Goal: Task Accomplishment & Management: Manage account settings

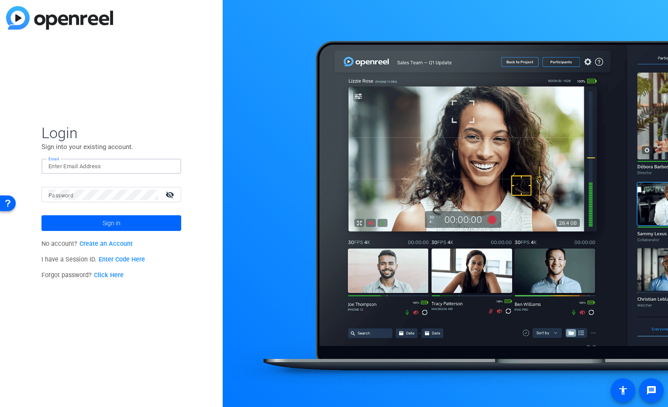
click at [166, 165] on img at bounding box center [167, 166] width 6 height 10
type input "[EMAIL_ADDRESS][DOMAIN_NAME]"
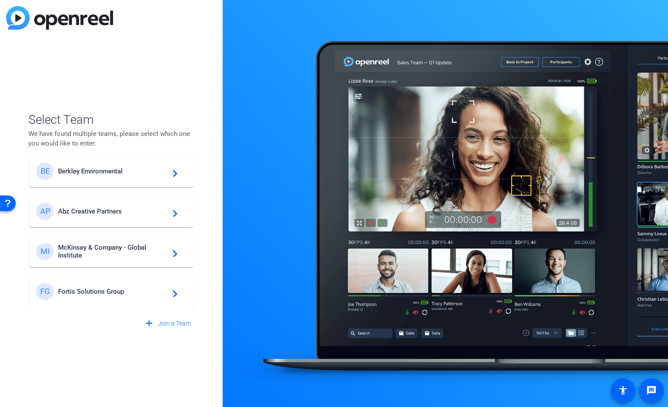
scroll to position [11, 0]
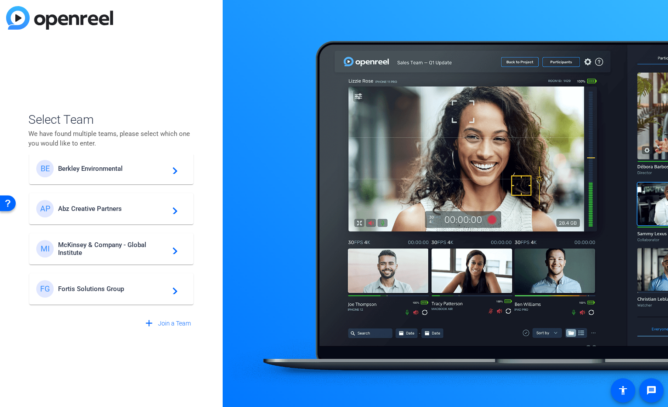
click at [116, 246] on span "McKinsey & Company - Global Institute" at bounding box center [112, 249] width 109 height 16
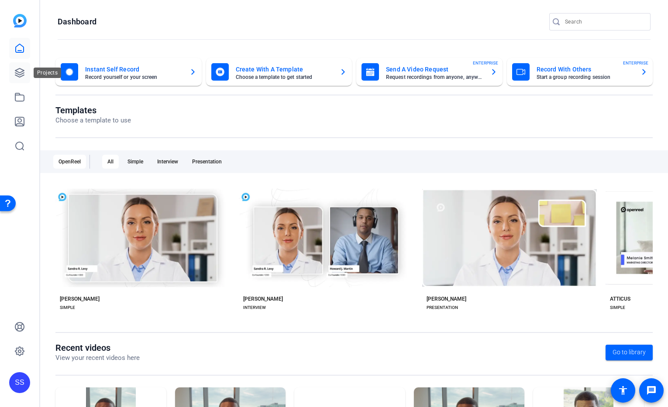
click at [20, 74] on icon at bounding box center [19, 73] width 10 height 10
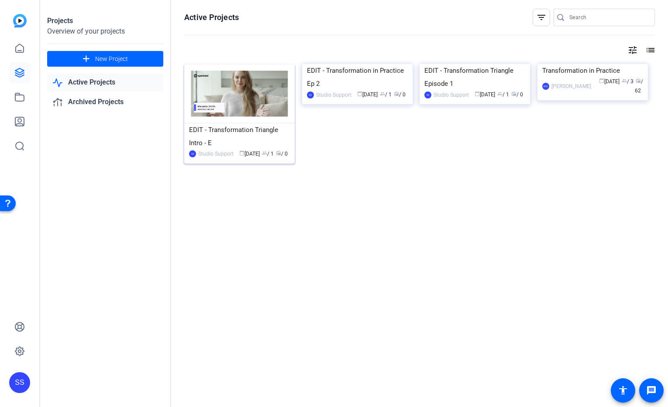
click at [241, 99] on img at bounding box center [239, 93] width 110 height 59
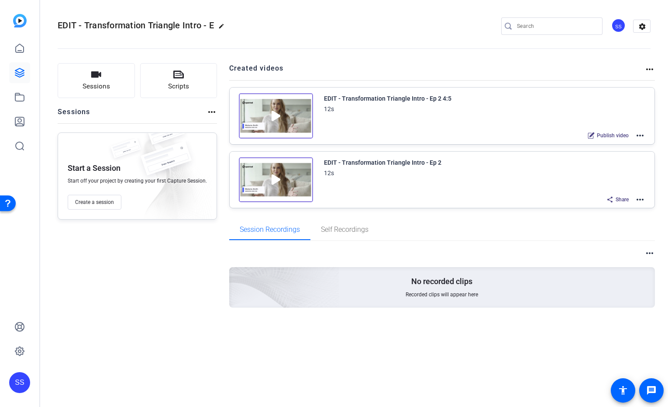
click at [639, 200] on mat-icon "more_horiz" at bounding box center [639, 200] width 10 height 10
click at [629, 205] on span "Edit in Creator" at bounding box center [607, 210] width 61 height 10
click at [12, 102] on link at bounding box center [19, 97] width 21 height 21
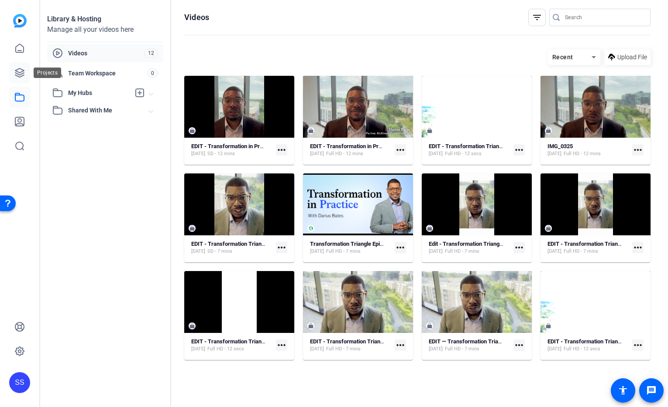
click at [17, 73] on icon at bounding box center [19, 72] width 9 height 9
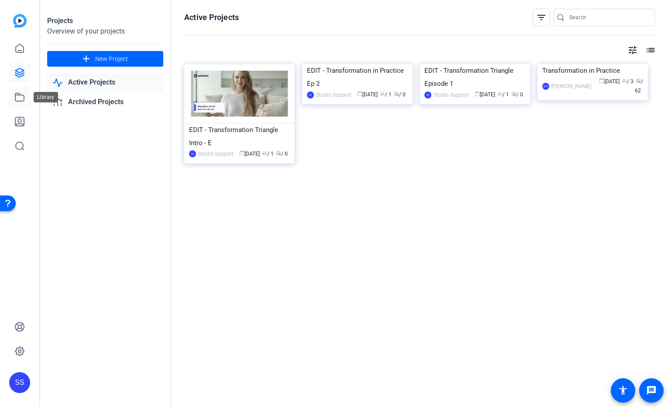
click at [19, 99] on icon at bounding box center [19, 97] width 10 height 10
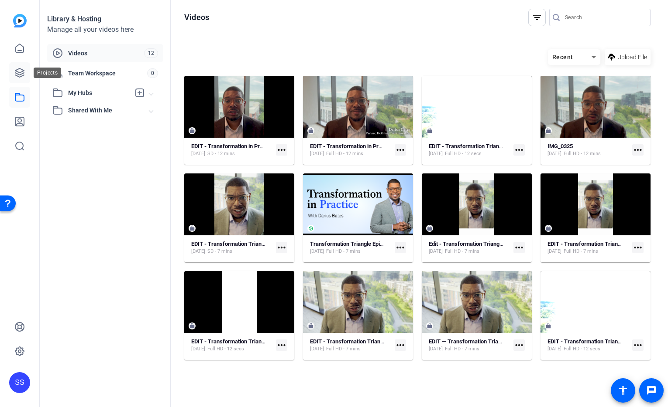
click at [17, 71] on icon at bounding box center [19, 72] width 9 height 9
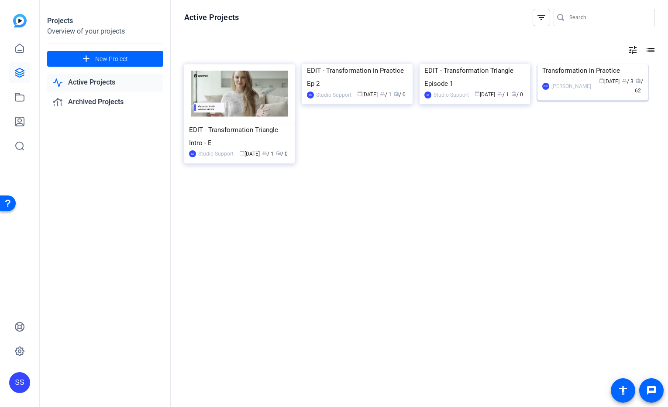
click at [577, 64] on img at bounding box center [592, 64] width 110 height 0
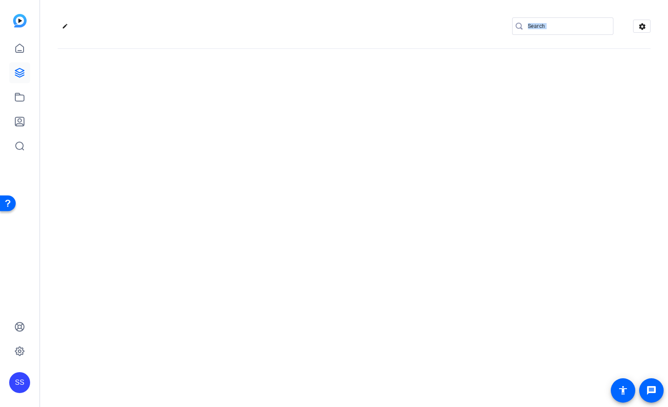
click at [577, 96] on div "edit settings" at bounding box center [353, 203] width 627 height 407
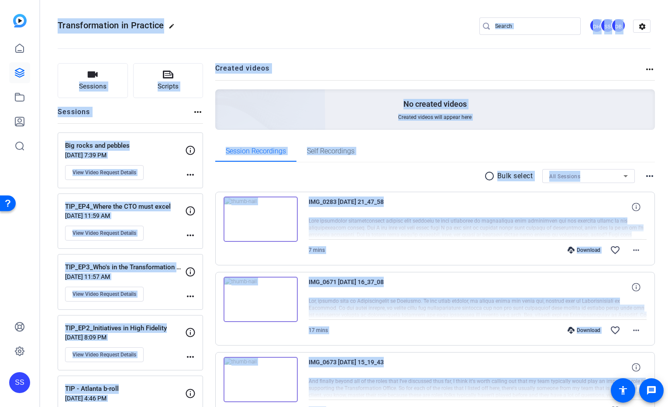
click at [246, 42] on openreel-divider-bar at bounding box center [354, 46] width 592 height 27
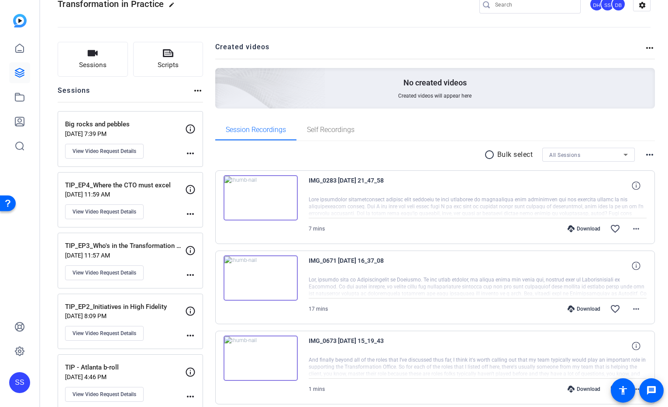
scroll to position [22, 0]
click at [347, 126] on span "Self Recordings" at bounding box center [331, 129] width 48 height 7
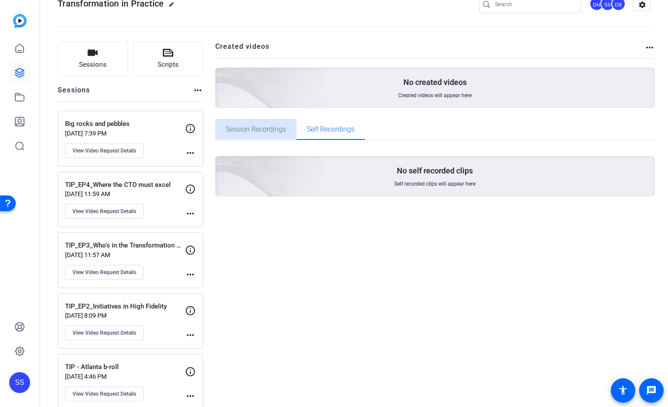
click at [254, 129] on span "Session Recordings" at bounding box center [256, 129] width 60 height 7
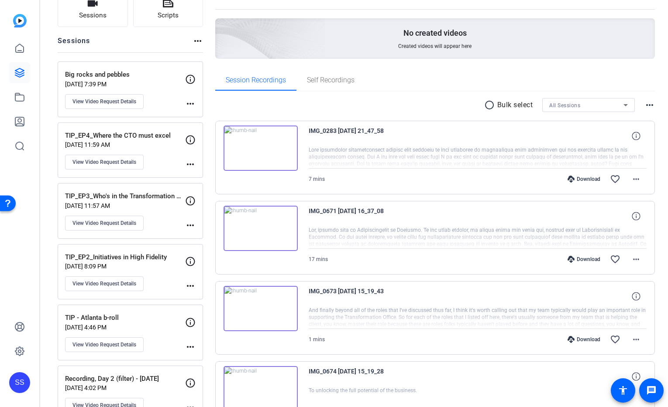
scroll to position [0, 0]
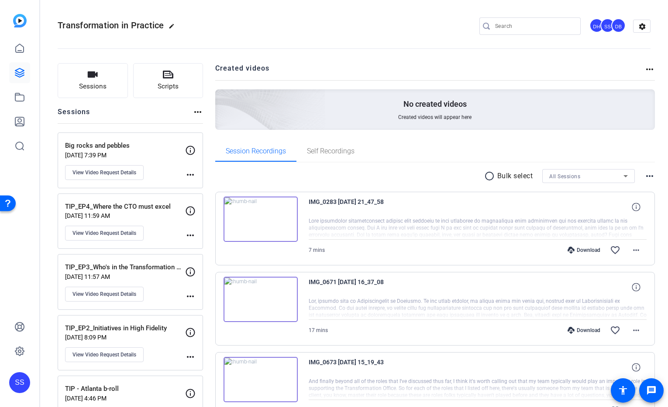
click at [135, 147] on p "Big rocks and pebbles" at bounding box center [125, 146] width 120 height 10
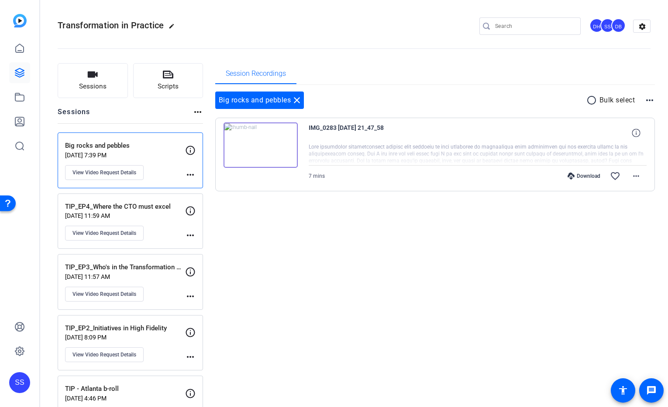
click at [272, 144] on img at bounding box center [260, 145] width 74 height 45
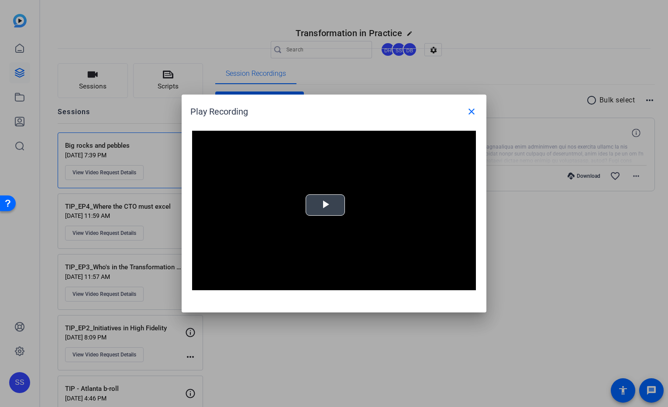
click at [325, 205] on span "Video Player" at bounding box center [325, 205] width 0 height 0
click at [469, 111] on mat-icon "close" at bounding box center [471, 111] width 10 height 10
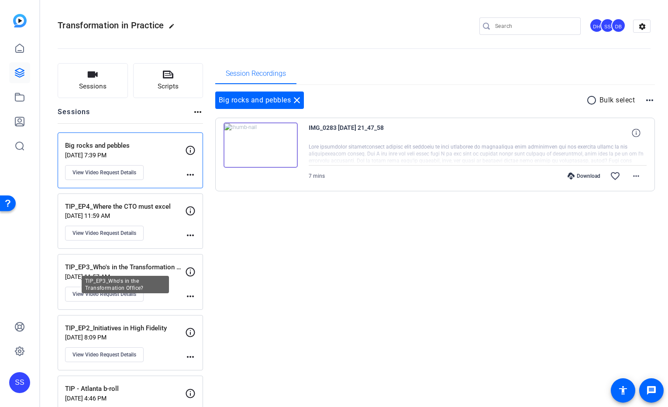
click at [157, 268] on p "TIP_EP3_Who's in the Transformation Office?" at bounding box center [125, 268] width 120 height 10
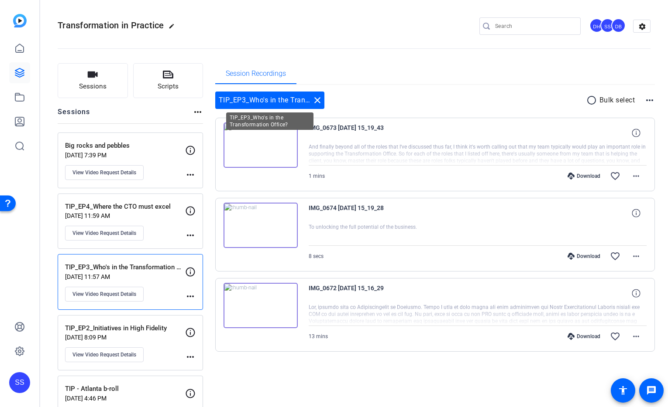
click at [320, 102] on mat-icon "close" at bounding box center [317, 100] width 10 height 10
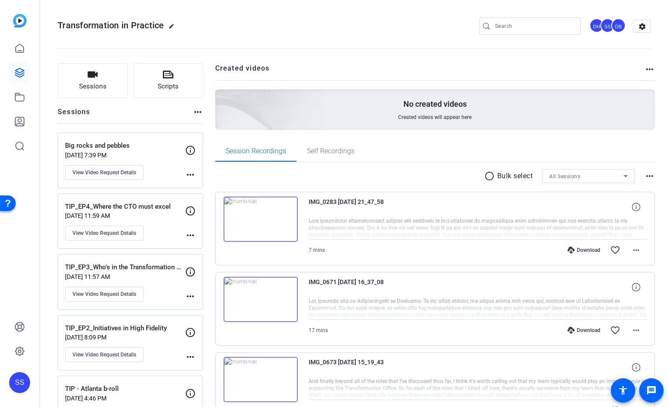
click at [132, 148] on p "Big rocks and pebbles" at bounding box center [125, 146] width 120 height 10
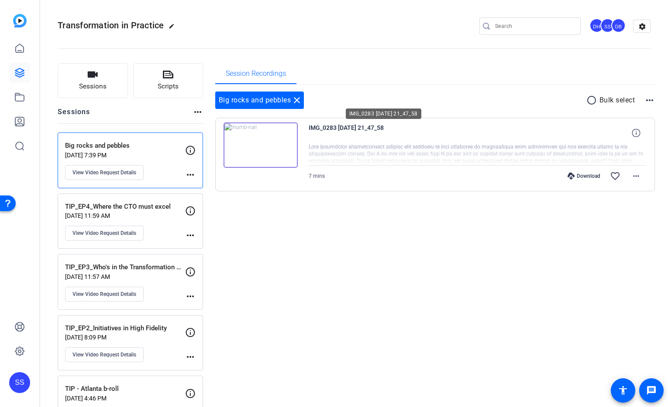
click at [371, 143] on span "IMG_0283 2025-08-17 21_47_58" at bounding box center [388, 133] width 161 height 21
click at [363, 130] on span "IMG_0283 2025-08-17 21_47_58" at bounding box center [388, 133] width 161 height 21
click at [281, 141] on img at bounding box center [260, 145] width 74 height 45
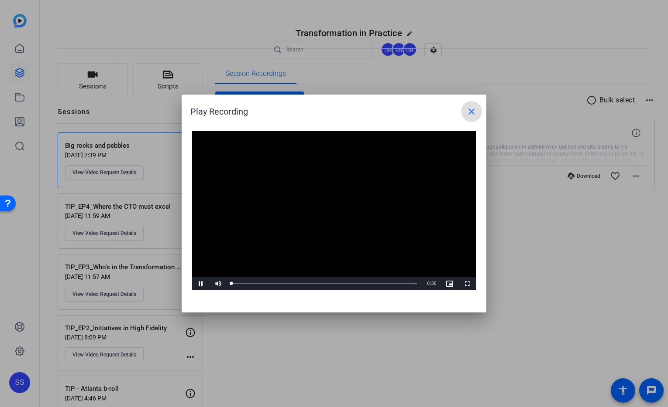
click at [467, 118] on span at bounding box center [471, 111] width 21 height 21
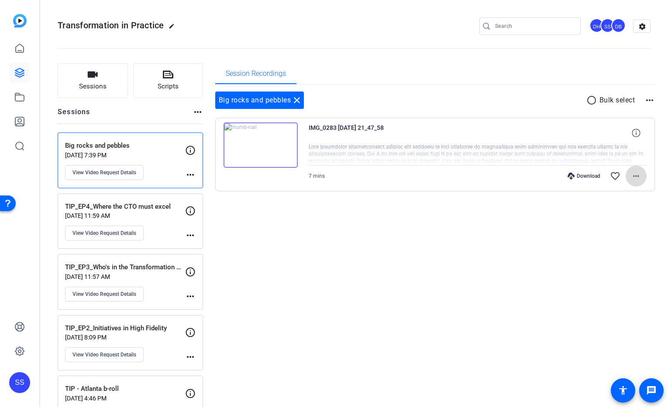
click at [630, 180] on mat-icon "more_horiz" at bounding box center [635, 176] width 10 height 10
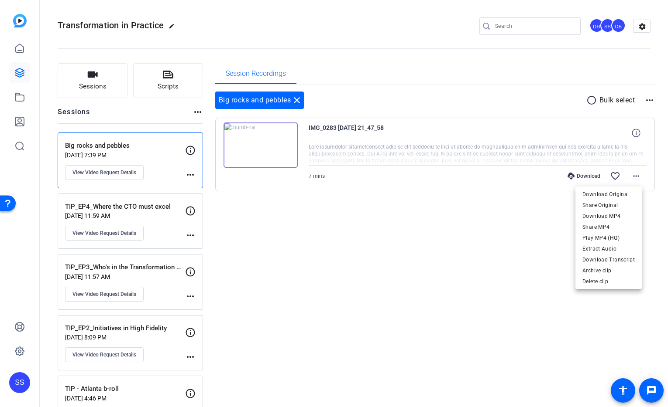
click at [449, 222] on div at bounding box center [334, 203] width 668 height 407
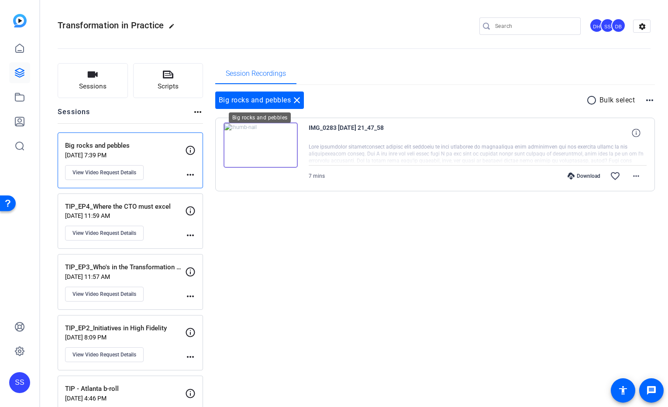
click at [297, 99] on mat-icon "close" at bounding box center [296, 100] width 10 height 10
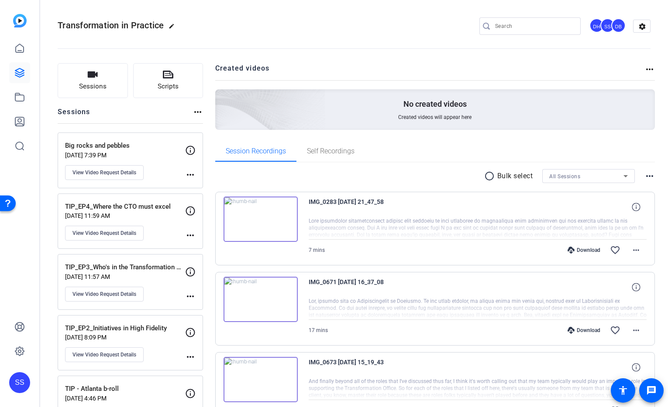
click at [334, 223] on div at bounding box center [477, 229] width 338 height 22
click at [261, 218] on img at bounding box center [260, 219] width 74 height 45
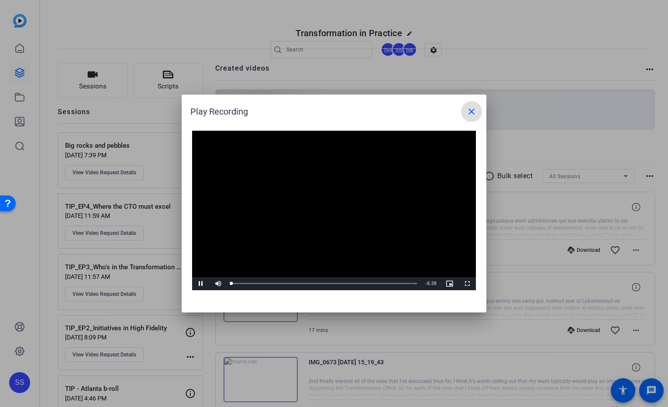
click at [307, 205] on video "Video Player" at bounding box center [334, 211] width 284 height 160
click at [202, 284] on span "Video Player" at bounding box center [200, 284] width 17 height 0
click at [203, 284] on span "Video Player" at bounding box center [200, 284] width 17 height 0
click at [474, 116] on mat-icon "close" at bounding box center [471, 111] width 10 height 10
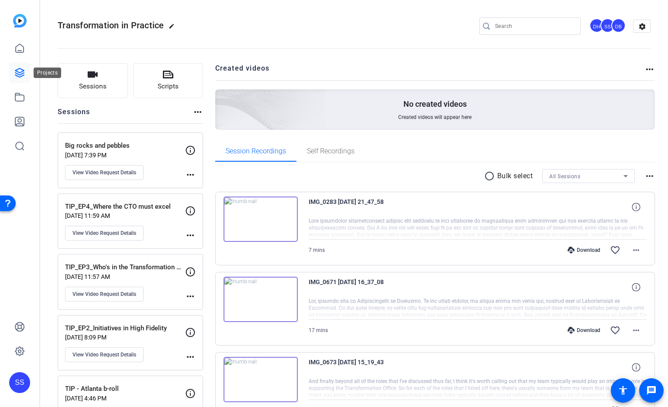
click at [18, 71] on icon at bounding box center [19, 73] width 10 height 10
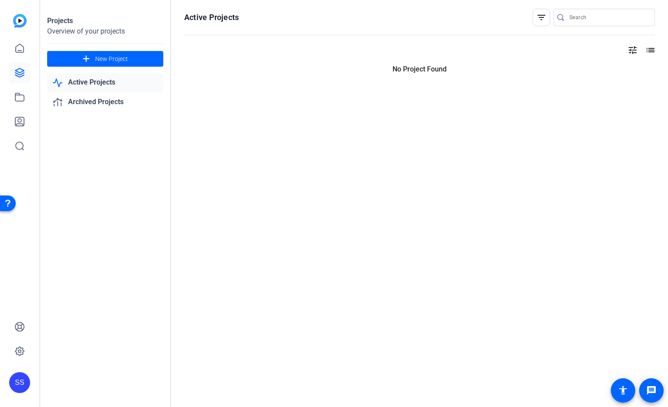
click at [18, 71] on icon at bounding box center [19, 73] width 10 height 10
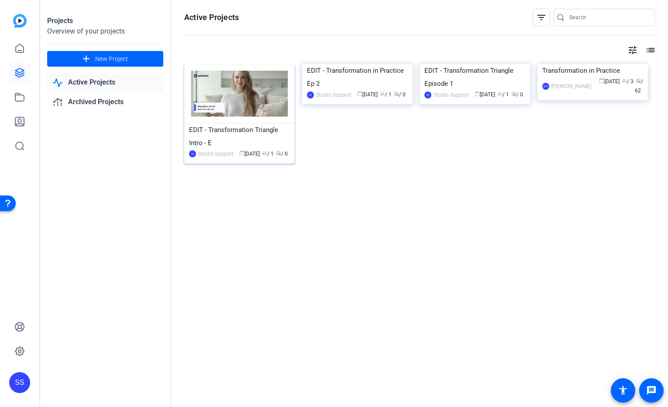
click at [270, 100] on img at bounding box center [239, 93] width 110 height 59
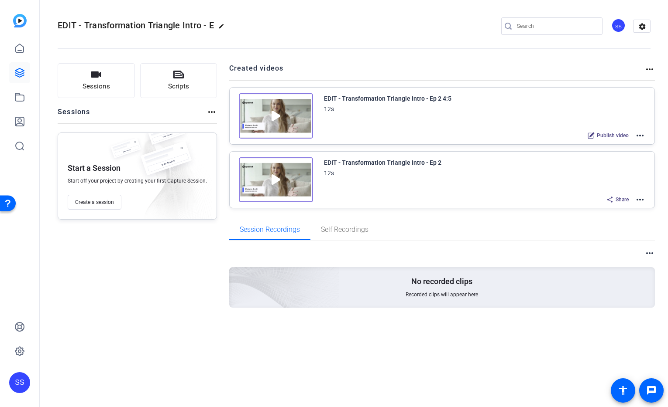
click at [640, 200] on mat-icon "more_horiz" at bounding box center [639, 200] width 10 height 10
click at [619, 219] on span "Duplicate here" at bounding box center [607, 221] width 61 height 10
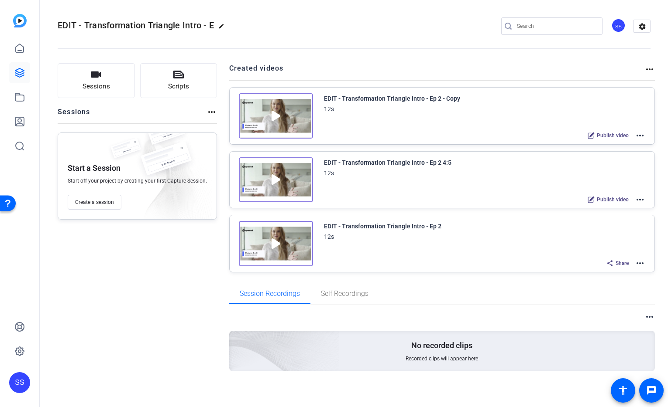
click at [637, 136] on mat-icon "more_horiz" at bounding box center [639, 135] width 10 height 10
click at [622, 144] on span "Edit in Creator" at bounding box center [602, 146] width 61 height 10
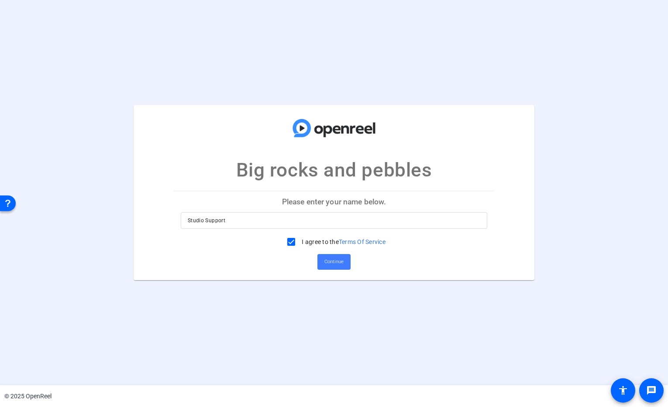
click at [342, 265] on span "Continue" at bounding box center [333, 262] width 19 height 13
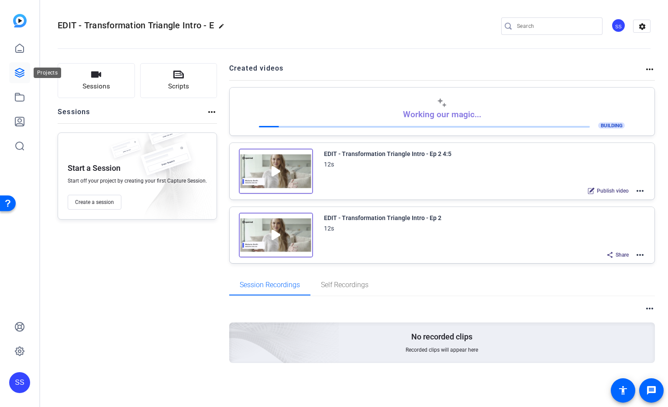
click at [16, 75] on icon at bounding box center [19, 72] width 9 height 9
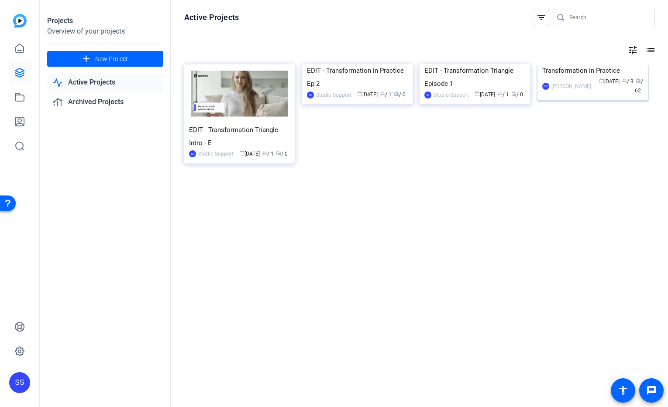
click at [564, 64] on img at bounding box center [592, 64] width 110 height 0
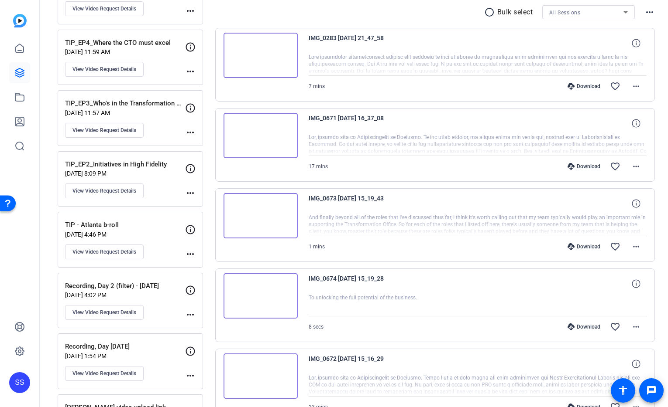
scroll to position [178, 0]
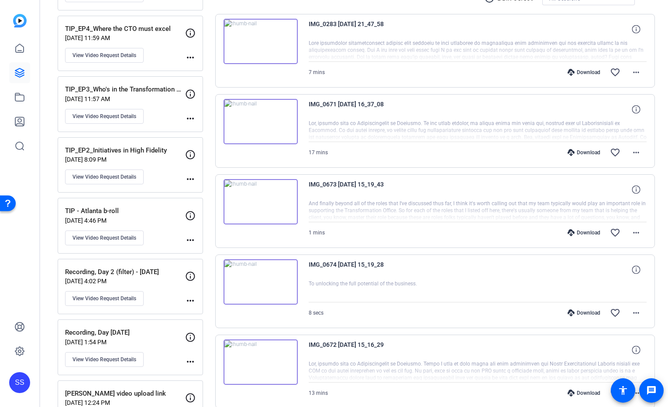
click at [158, 159] on p "Jul 21, 2025 @ 8:09 PM" at bounding box center [125, 159] width 120 height 7
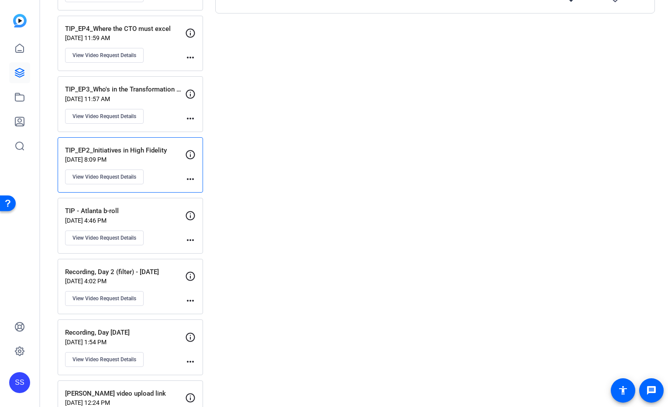
scroll to position [0, 0]
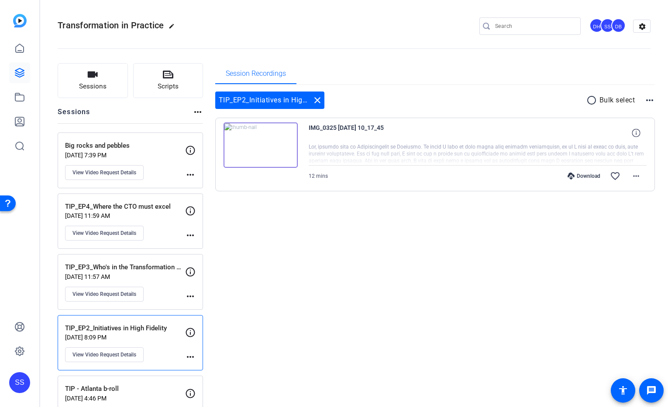
click at [262, 145] on img at bounding box center [260, 145] width 74 height 45
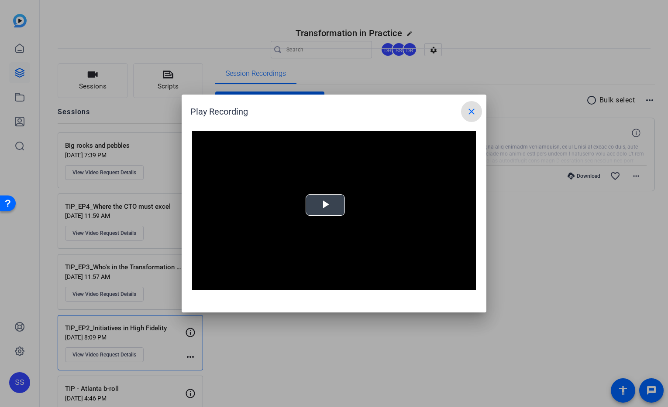
click at [325, 205] on span "Video Player" at bounding box center [325, 205] width 0 height 0
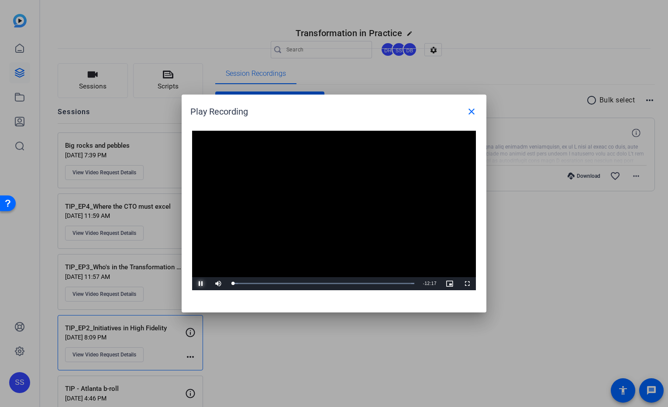
click at [202, 284] on span "Video Player" at bounding box center [200, 284] width 17 height 0
click at [473, 115] on mat-icon "close" at bounding box center [471, 111] width 10 height 10
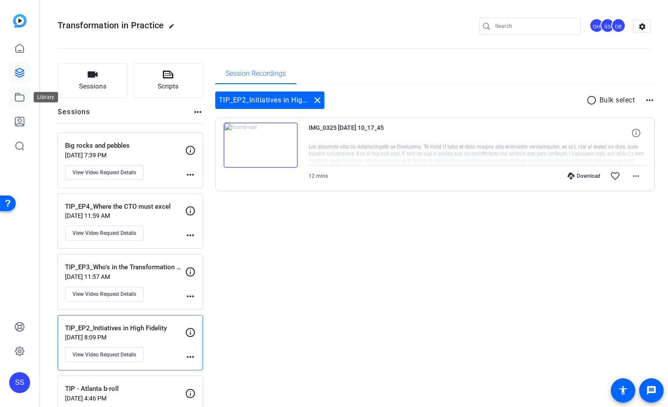
click at [15, 101] on icon at bounding box center [19, 97] width 10 height 10
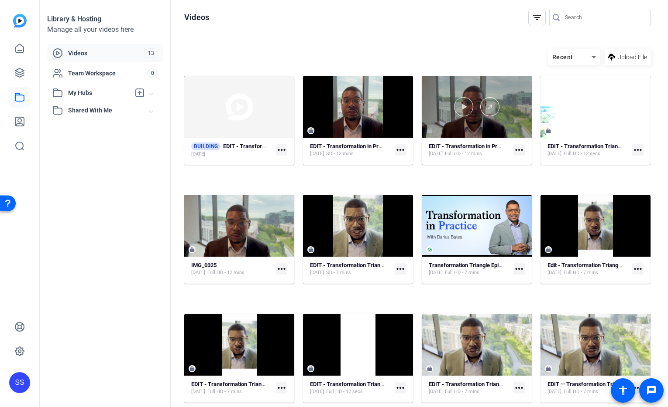
click at [531, 136] on div at bounding box center [476, 107] width 110 height 62
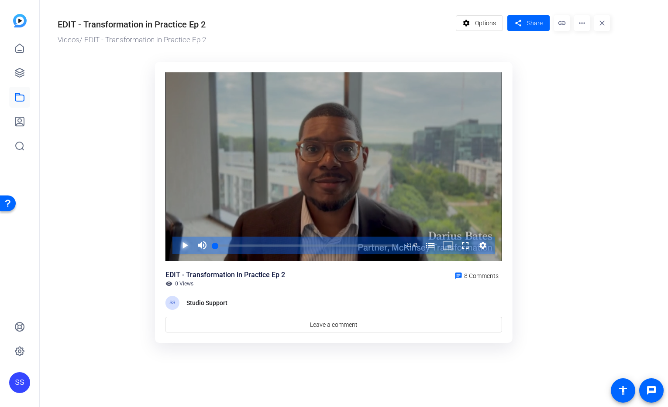
click at [176, 246] on span "Video Player" at bounding box center [176, 245] width 0 height 17
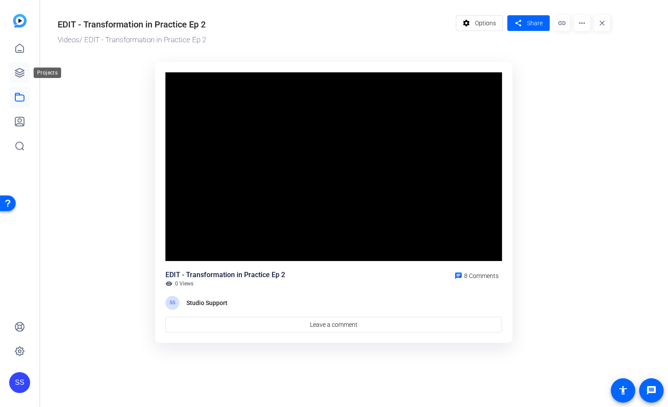
click at [24, 74] on icon at bounding box center [19, 73] width 10 height 10
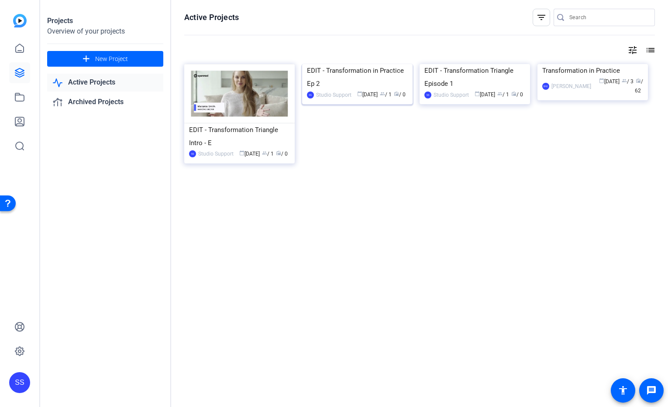
click at [338, 64] on img at bounding box center [357, 64] width 110 height 0
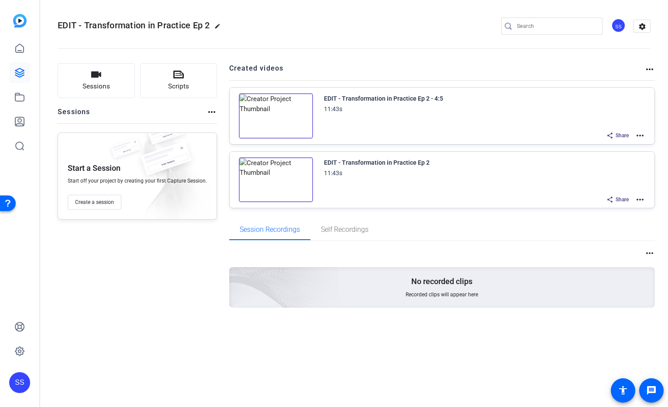
click at [640, 201] on mat-icon "more_horiz" at bounding box center [639, 200] width 10 height 10
click at [625, 207] on span "Edit in Creator" at bounding box center [607, 210] width 61 height 10
click at [63, 92] on button "Sessions" at bounding box center [96, 80] width 77 height 35
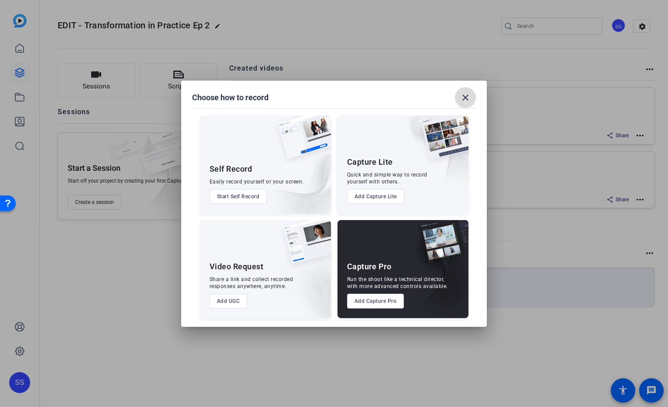
click at [459, 99] on span at bounding box center [465, 97] width 21 height 21
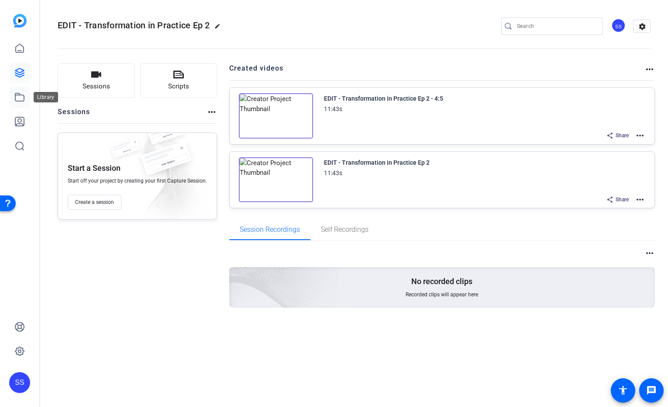
click at [18, 99] on icon at bounding box center [19, 97] width 10 height 10
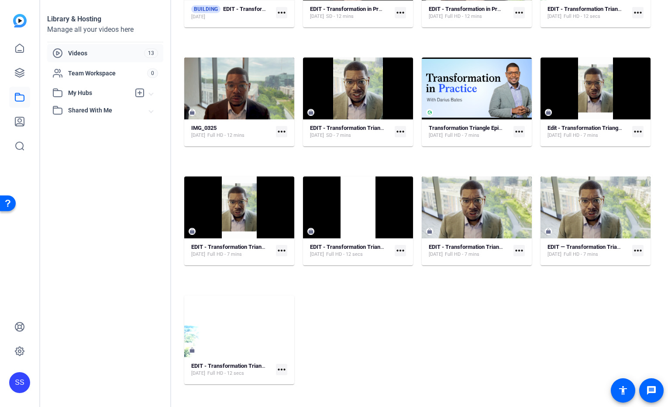
scroll to position [257, 0]
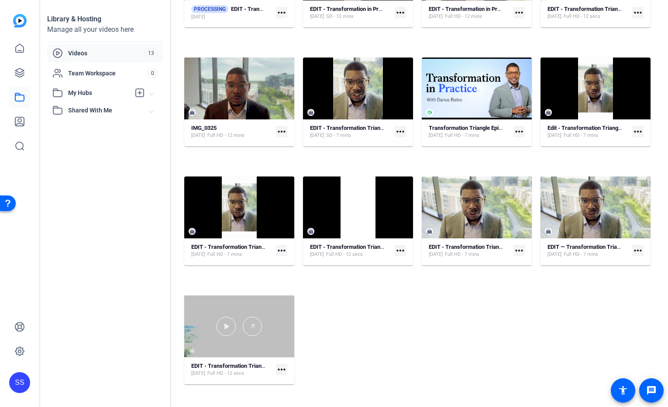
click at [216, 336] on div at bounding box center [239, 326] width 110 height 19
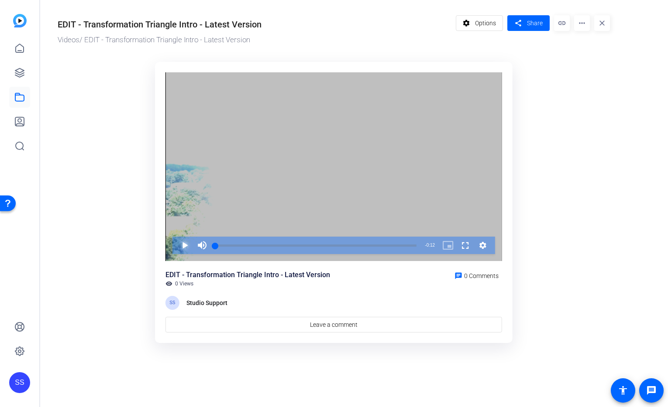
click at [176, 251] on span "Video Player" at bounding box center [176, 245] width 0 height 17
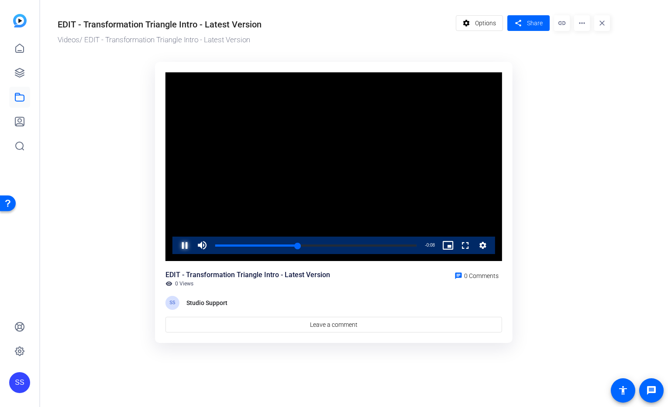
click at [176, 248] on span "Video Player" at bounding box center [176, 245] width 0 height 17
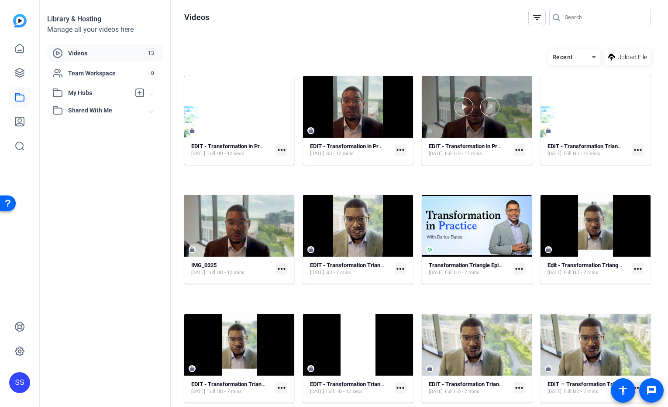
click at [514, 116] on div at bounding box center [476, 106] width 110 height 19
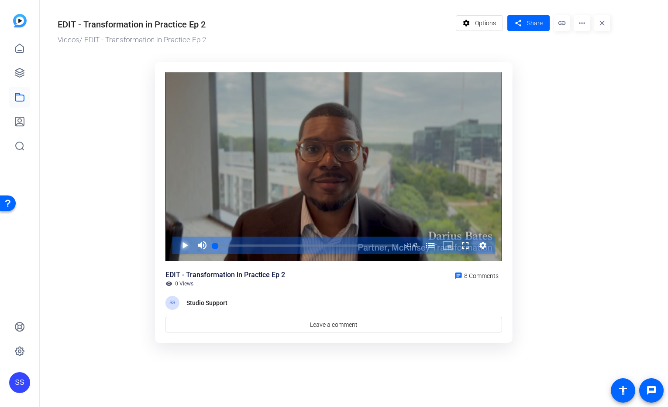
click at [176, 241] on span "Video Player" at bounding box center [176, 245] width 0 height 17
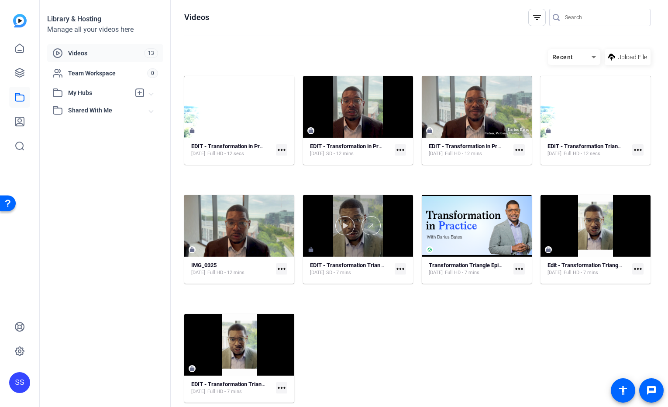
click at [413, 236] on div at bounding box center [358, 225] width 110 height 19
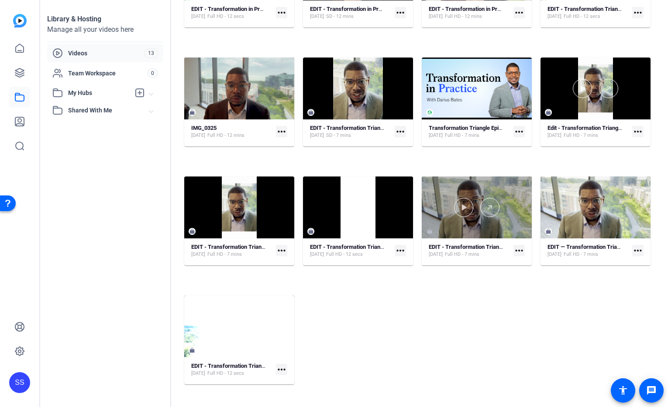
scroll to position [233, 0]
click at [421, 239] on div at bounding box center [476, 208] width 110 height 62
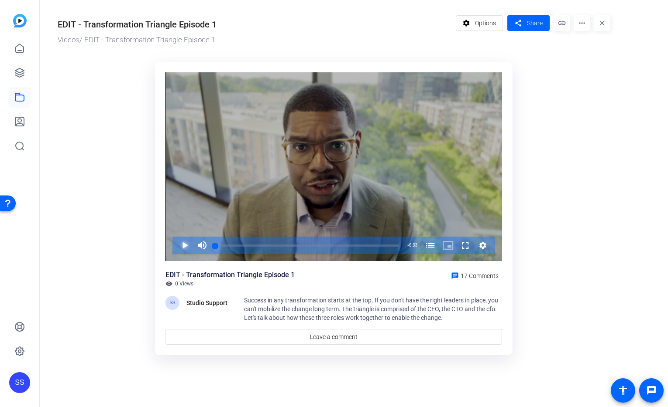
click at [176, 247] on span "Video Player" at bounding box center [176, 245] width 0 height 17
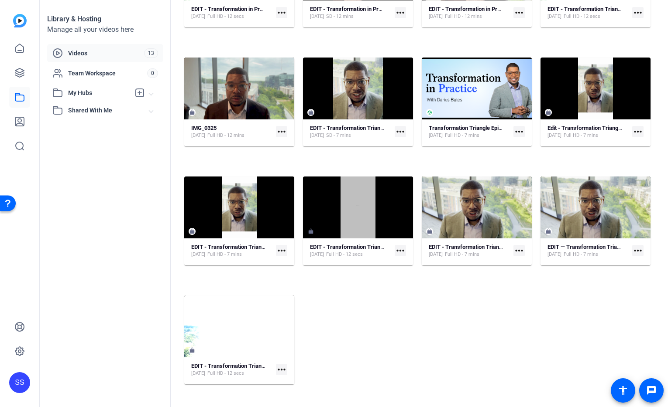
scroll to position [257, 0]
click at [385, 306] on div "EDIT - Transformation in Practice Intro - Ep 3 - Big Rocks Pebbles Aug 19, 2025…" at bounding box center [417, 172] width 466 height 468
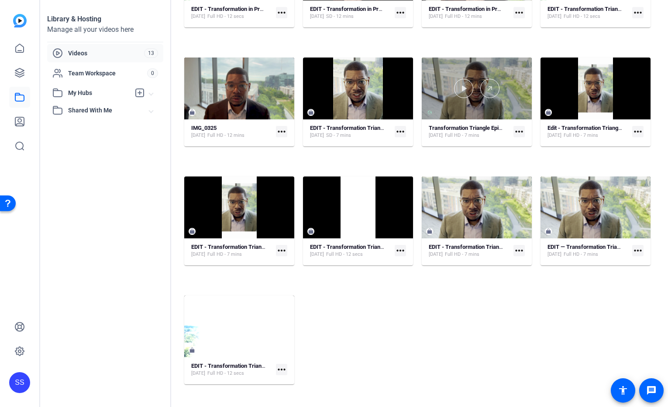
click at [421, 120] on div at bounding box center [476, 89] width 110 height 62
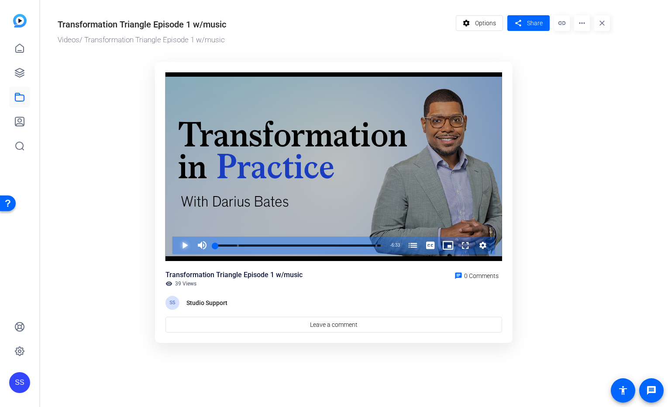
click at [176, 249] on span "Video Player" at bounding box center [176, 245] width 0 height 17
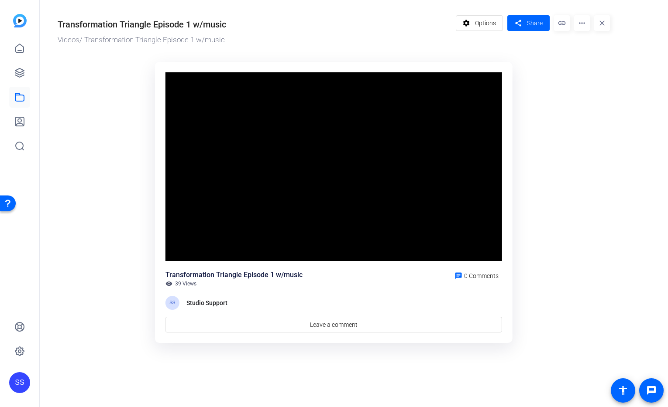
click at [183, 249] on video "Video Player" at bounding box center [333, 166] width 336 height 189
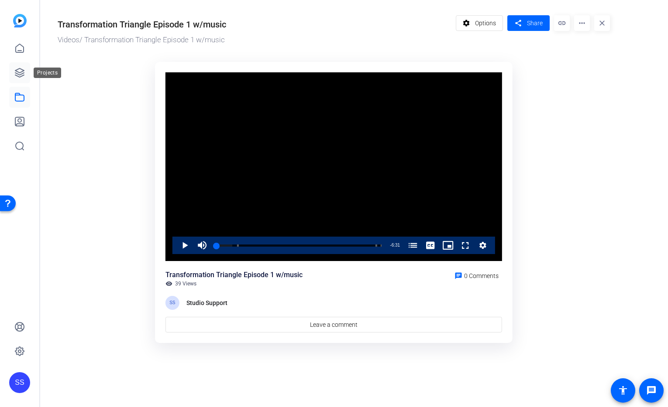
click at [23, 78] on icon at bounding box center [19, 73] width 10 height 10
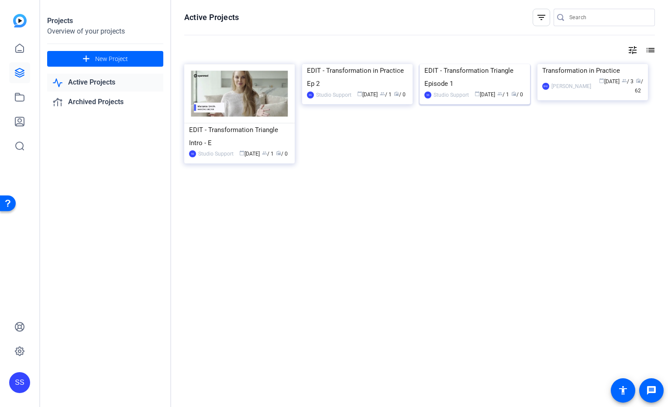
click at [498, 64] on img at bounding box center [474, 64] width 110 height 0
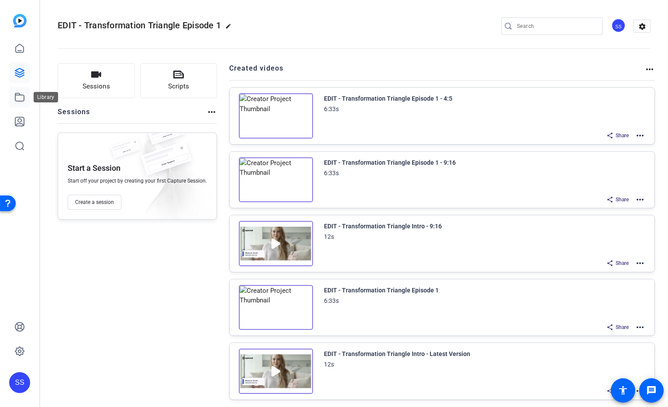
click at [21, 101] on icon at bounding box center [19, 97] width 9 height 8
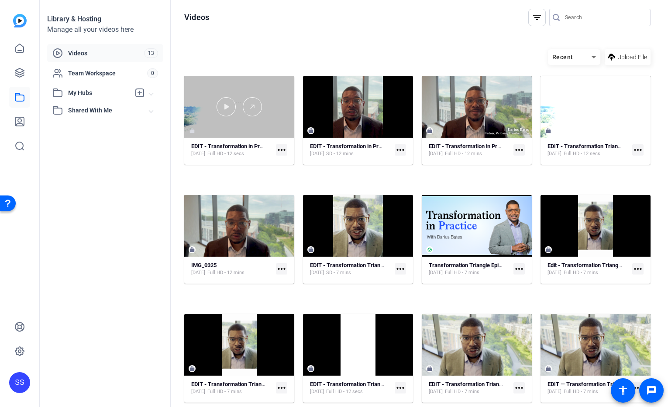
click at [294, 138] on div at bounding box center [239, 107] width 110 height 62
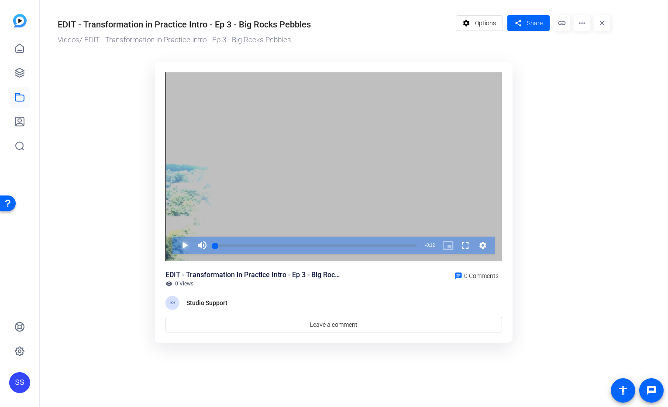
click at [176, 244] on span "Video Player" at bounding box center [176, 245] width 0 height 17
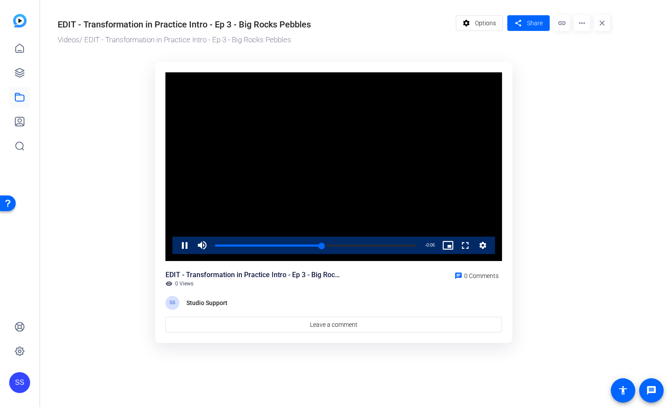
click at [173, 240] on div "Pause Mute Current Time 0:06 / Duration 0:12 Loaded : 100.00% 0:06 Stream Type …" at bounding box center [333, 245] width 322 height 17
click at [130, 24] on div "EDIT - Transformation in Practice Intro - Ep 3 - Big Rocks Pebbles" at bounding box center [184, 24] width 253 height 13
click at [466, 21] on mat-icon "settings" at bounding box center [466, 23] width 11 height 17
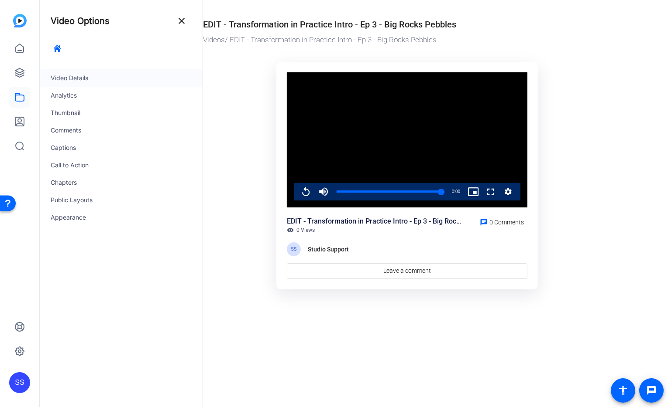
click at [94, 79] on div "Video Details" at bounding box center [121, 77] width 162 height 17
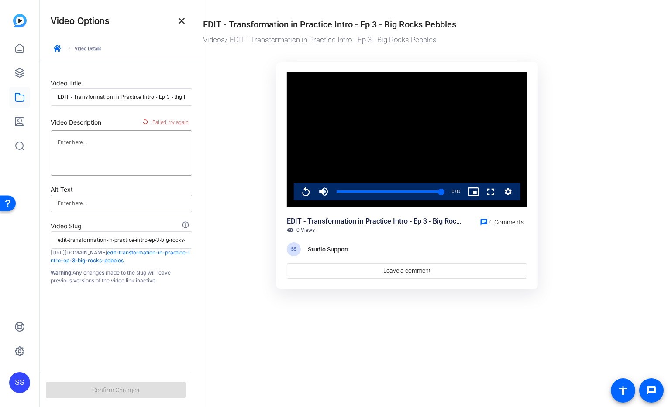
click at [71, 99] on input "EDIT - Transformation in Practice Intro - Ep 3 - Big Rocks Pebbles" at bounding box center [121, 97] width 127 height 10
drag, startPoint x: 75, startPoint y: 97, endPoint x: 27, endPoint y: 93, distance: 47.3
click at [27, 93] on mat-sidenav-container "SS Video Options close keyboard_arrow_right Video Details Video Title EDIT - Tr…" at bounding box center [334, 203] width 668 height 407
type input "Transformation in Practice Intro - Ep 3 - Big Rocks Pebbles"
type input "transformation-in-practice-intro-ep-3-big-rocks-pebbles"
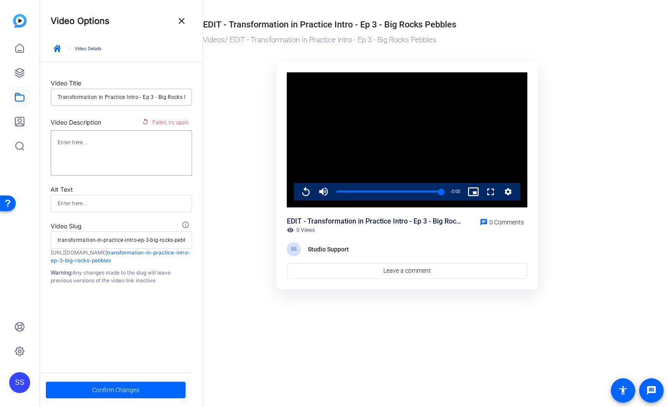
drag, startPoint x: 140, startPoint y: 96, endPoint x: 148, endPoint y: 96, distance: 7.9
click at [148, 96] on input "Transformation in Practice Intro - Ep 3 - Big Rocks Pebbles" at bounding box center [121, 97] width 127 height 10
click at [185, 71] on form "Video Title Transformation in Practice Intro - Ep 3 - Big Rocks Pebbles Video D…" at bounding box center [121, 173] width 162 height 223
click at [56, 94] on div "Transformation in Practice Intro - Ep 3 - Big Rocks Pebbles" at bounding box center [121, 97] width 141 height 17
click at [56, 96] on div "Transformation in Practice Intro - Ep 3 - Big Rocks Pebbles" at bounding box center [121, 97] width 141 height 17
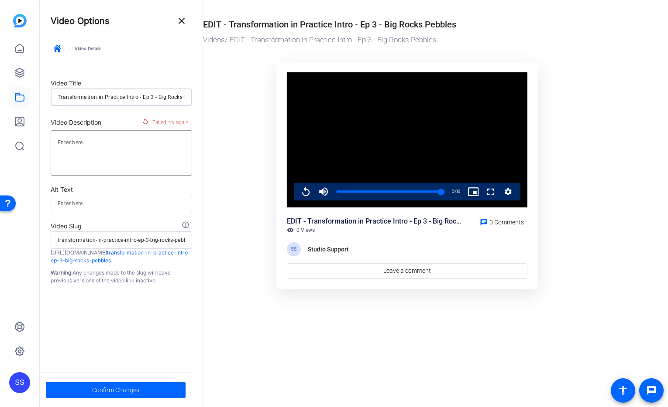
click at [131, 98] on input "Transformation in Practice Intro - Ep 3 - Big Rocks Pebbles" at bounding box center [121, 97] width 127 height 10
type input "Transformation in Practice - Ep 3 - Big Rocks Pebbles"
type input "transformation-in-practice-ep-3-big-rocks-pebbles"
type input "ITransformation in Practice - Ep 3 - Big Rocks Pebbles"
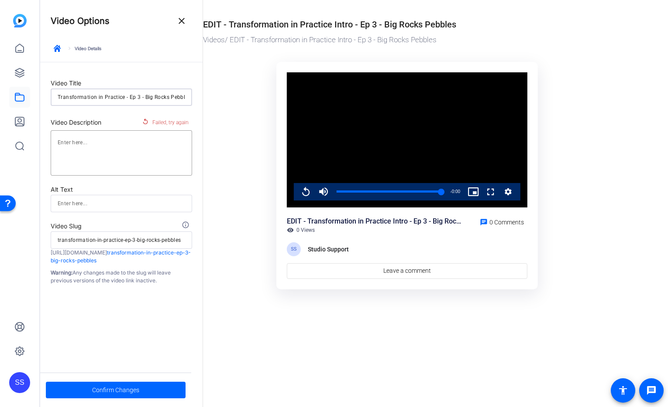
type input "itransformation-in-practice-ep-3-big-rocks-pebbles"
type input "InTransformation in Practice - Ep 3 - Big Rocks Pebbles"
type input "intransformation-in-practice-ep-3-big-rocks-pebbles"
type input "IntTransformation in Practice - Ep 3 - Big Rocks Pebbles"
type input "inttransformation-in-practice-ep-3-big-rocks-pebbles"
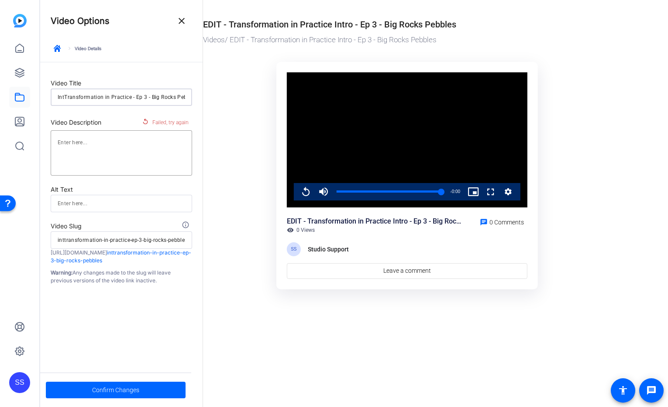
type input "IntrTransformation in Practice - Ep 3 - Big Rocks Pebbles"
type input "intrtransformation-in-practice-ep-3-big-rocks-pebbles"
type input "IntroTransformation in Practice - Ep 3 - Big Rocks Pebbles"
type input "introtransformation-in-practice-ep-3-big-rocks-pebbles"
type input "Intro Transformation in Practice - Ep 3 - Big Rocks Pebbles"
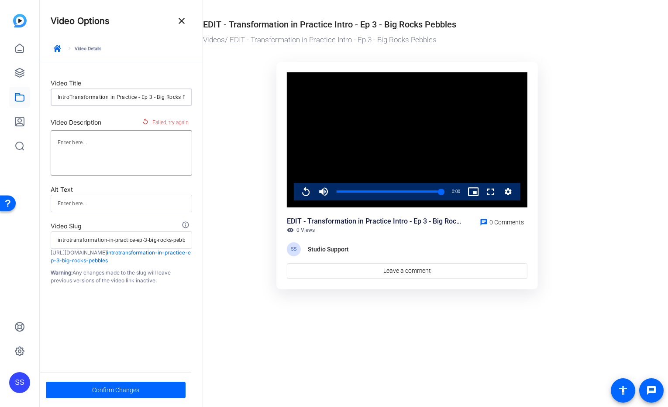
type input "intro-transformation-in-practice-ep-3-big-rocks-pebbles"
type input "Intro -Transformation in Practice - Ep 3 - Big Rocks Pebbles"
type input "intro-transformation-in-practice-ep-3-big-rocks-pebbles"
type input "Intro - Transformation in Practice - Ep 3 - Big Rocks Pebbles"
type input "intro-transformation-in-practice-ep-3-big-rocks-pebbles"
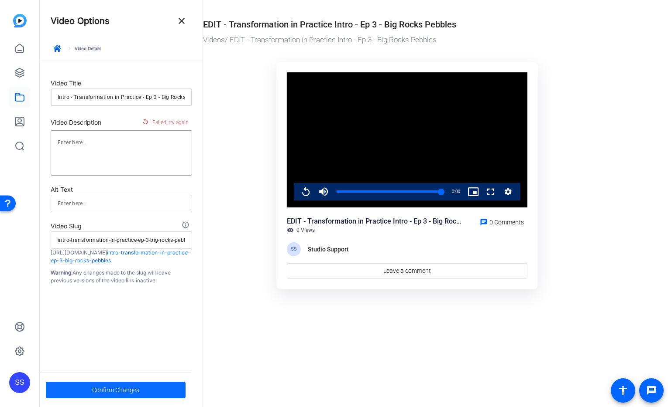
type input "Intro - Transformation in Practice - Ep 3 - Big Rocks Pebbles"
click at [116, 390] on span "Confirm Changes" at bounding box center [115, 390] width 47 height 17
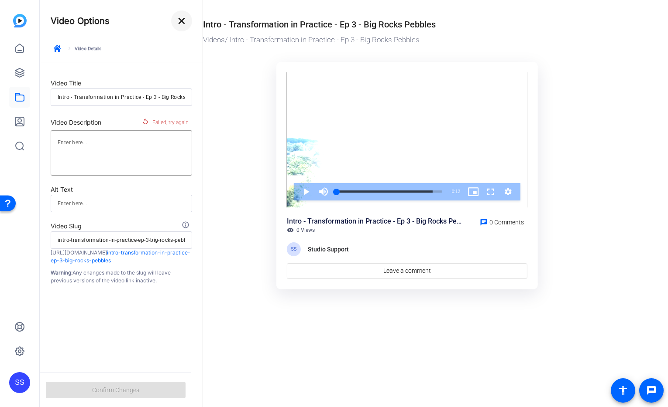
click at [185, 21] on mat-icon "close" at bounding box center [181, 21] width 10 height 10
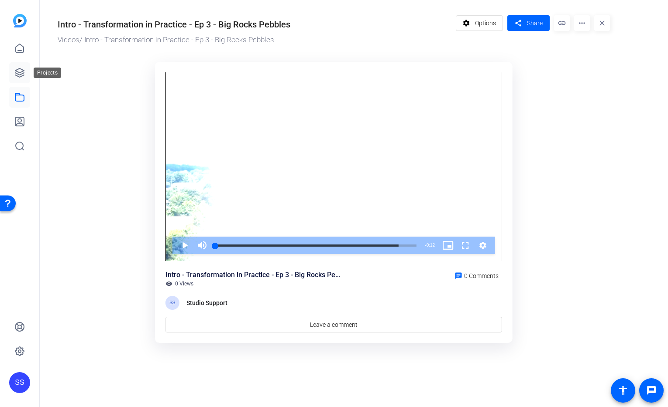
click at [28, 69] on link at bounding box center [19, 72] width 21 height 21
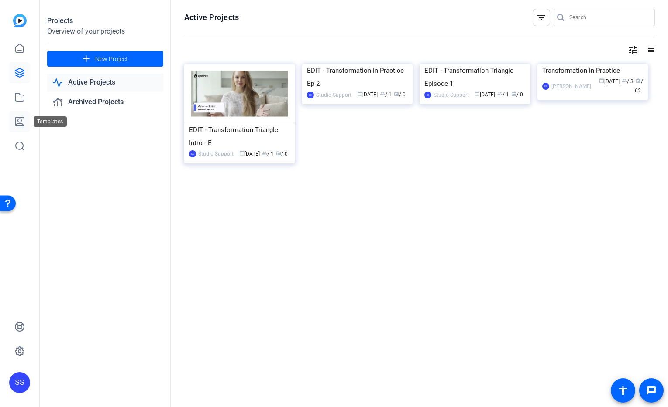
click at [18, 120] on icon at bounding box center [19, 121] width 9 height 9
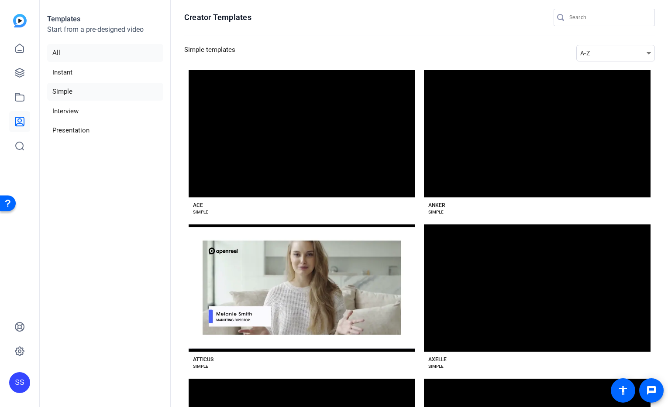
click at [63, 52] on li "All" at bounding box center [105, 53] width 116 height 18
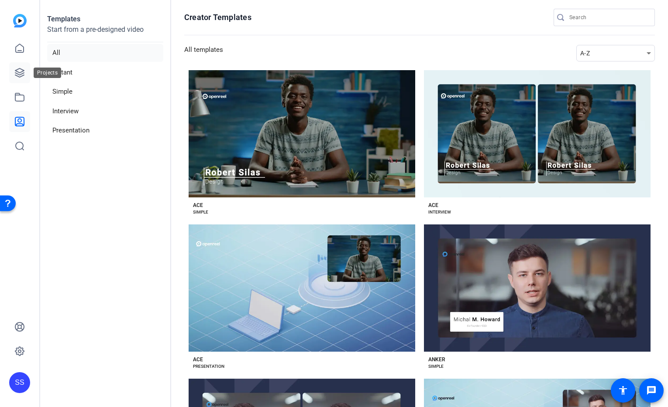
click at [20, 77] on icon at bounding box center [19, 72] width 9 height 9
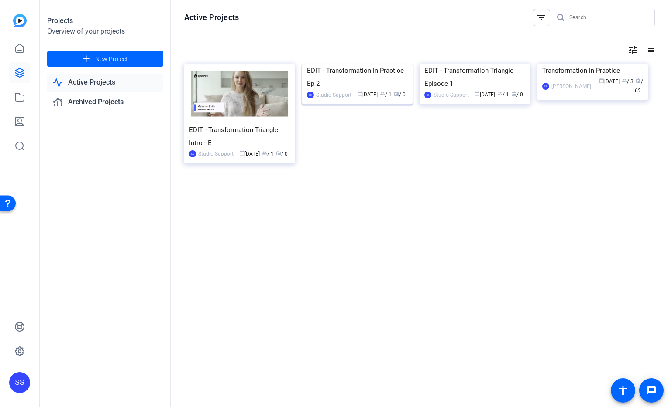
click at [351, 64] on img at bounding box center [357, 64] width 110 height 0
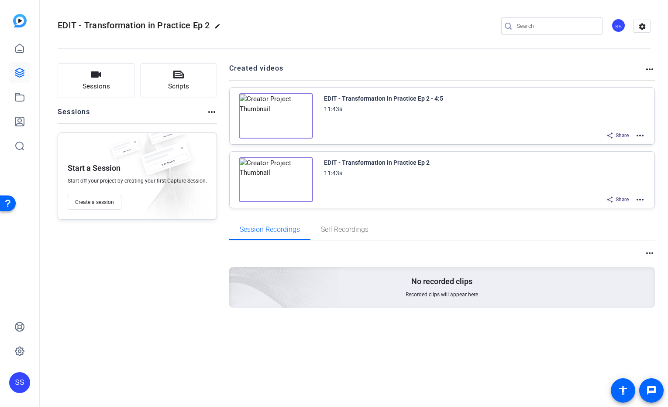
click at [644, 201] on mat-icon "more_horiz" at bounding box center [639, 200] width 10 height 10
click at [617, 208] on span "Edit in Creator" at bounding box center [607, 210] width 61 height 10
click at [17, 103] on link at bounding box center [19, 97] width 21 height 21
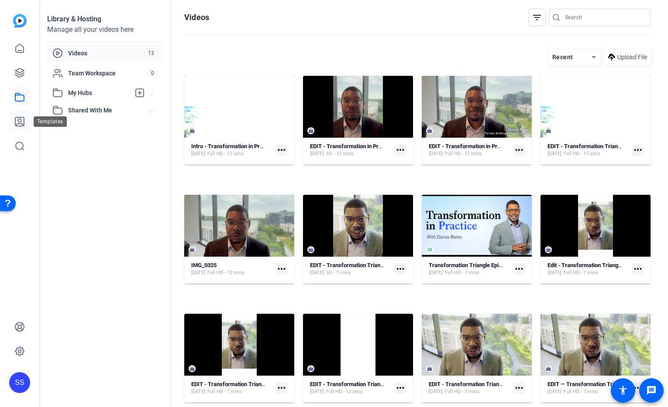
click at [18, 116] on icon at bounding box center [19, 121] width 10 height 10
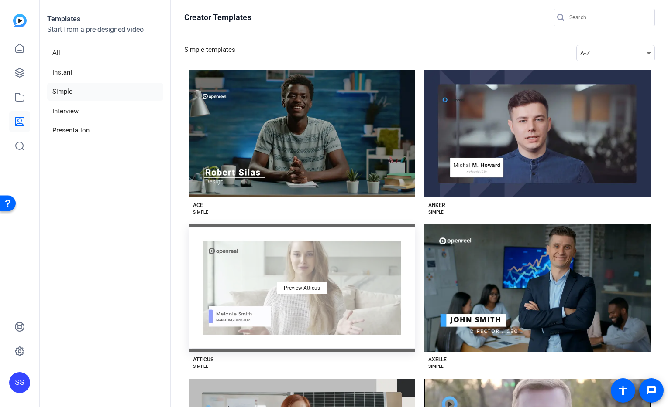
click at [313, 317] on div "Preview Atticus" at bounding box center [301, 288] width 226 height 127
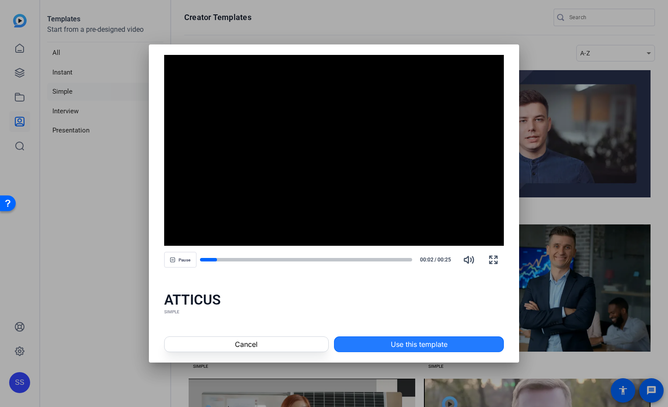
click at [402, 346] on span "Use this template" at bounding box center [418, 344] width 57 height 10
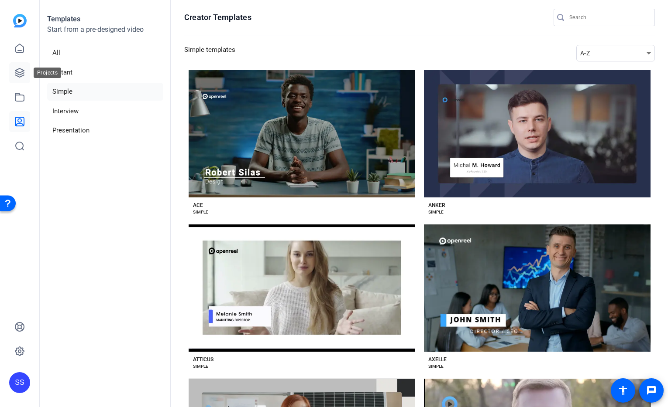
click at [21, 76] on icon at bounding box center [19, 72] width 9 height 9
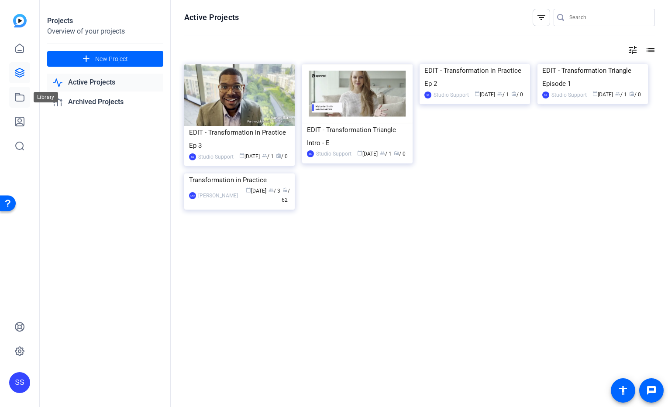
click at [25, 99] on link at bounding box center [19, 97] width 21 height 21
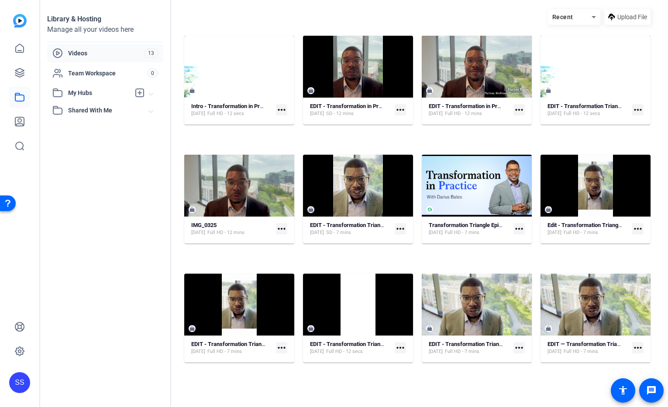
scroll to position [257, 0]
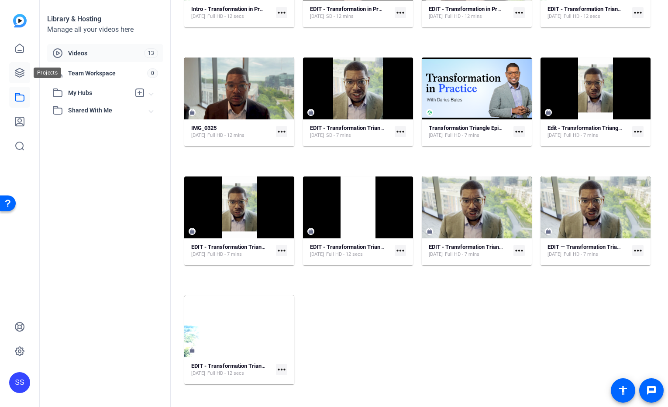
click at [24, 76] on icon at bounding box center [19, 73] width 10 height 10
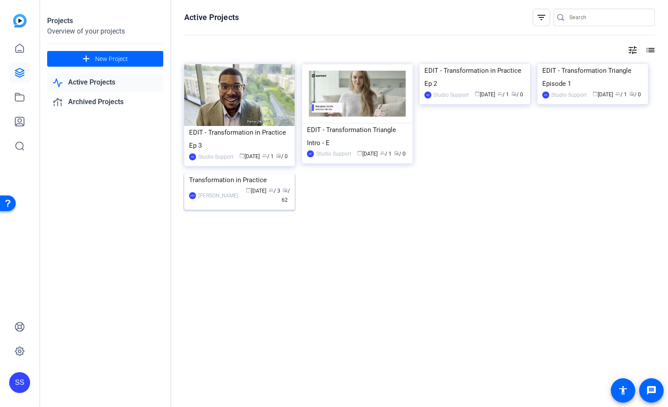
click at [254, 174] on img at bounding box center [239, 174] width 110 height 0
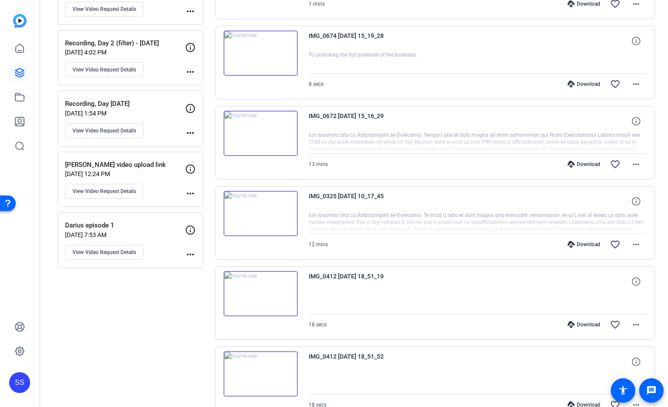
scroll to position [422, 0]
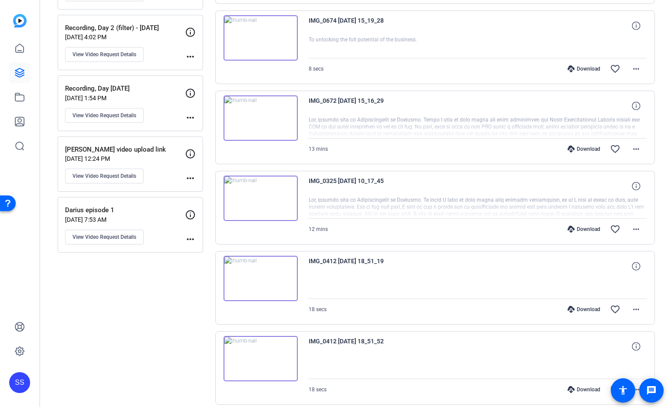
click at [147, 209] on p "Darius episode 1" at bounding box center [125, 210] width 120 height 10
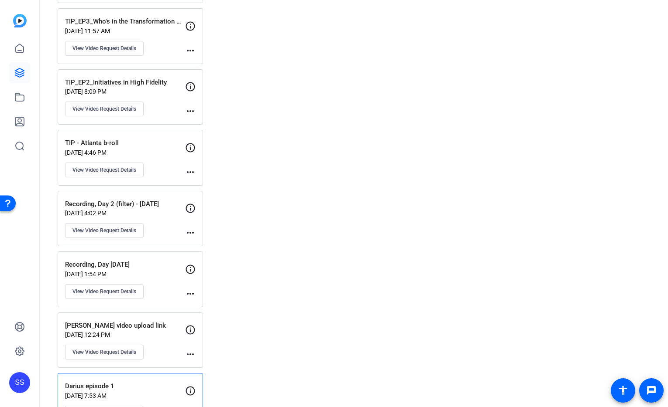
scroll to position [279, 0]
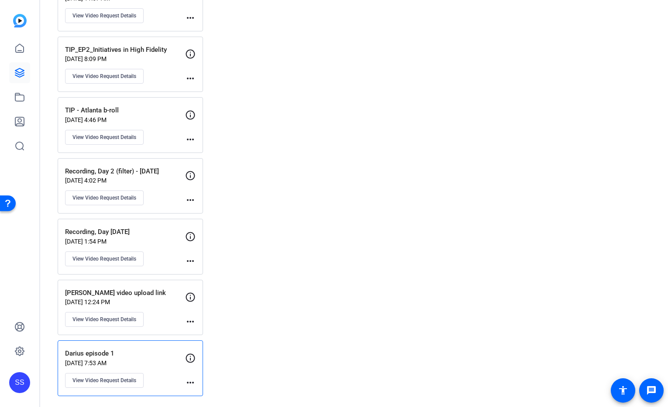
click at [156, 287] on div "Darius video upload link Jun 11, 2025 @ 12:24 PM View Video Request Details mor…" at bounding box center [130, 308] width 145 height 56
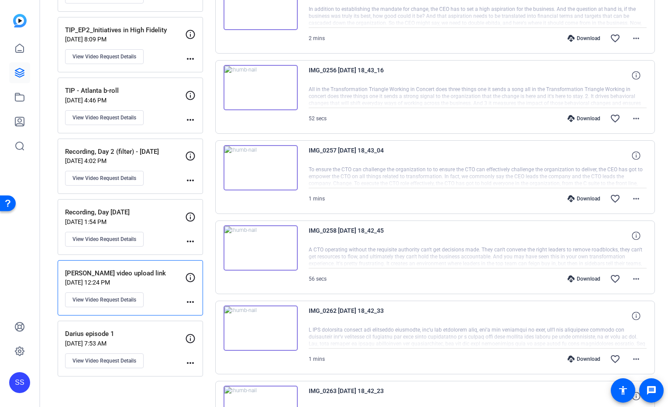
scroll to position [298, 0]
click at [160, 214] on p "Recording, Day 2 - June 16" at bounding box center [125, 213] width 120 height 10
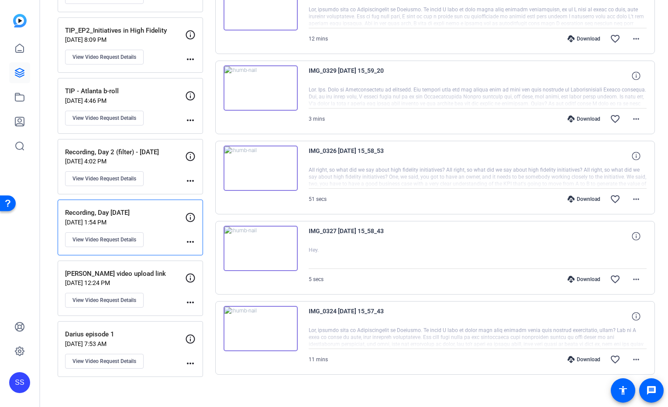
click at [243, 243] on img at bounding box center [260, 248] width 74 height 45
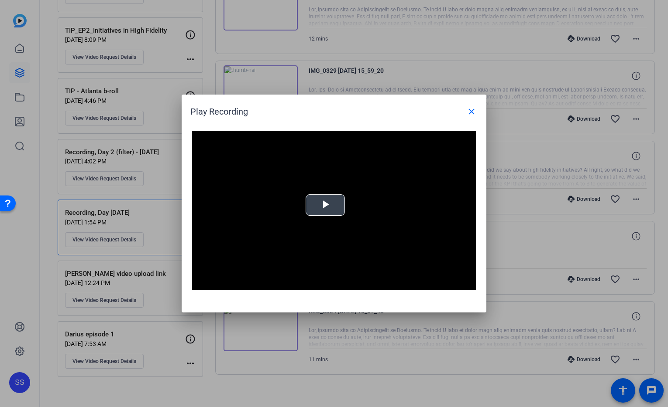
click at [318, 209] on div "Video Player is loading. Play Video Play Mute Current Time 0:00 / Duration 0:04…" at bounding box center [334, 211] width 284 height 160
click at [472, 112] on mat-icon "close" at bounding box center [471, 111] width 10 height 10
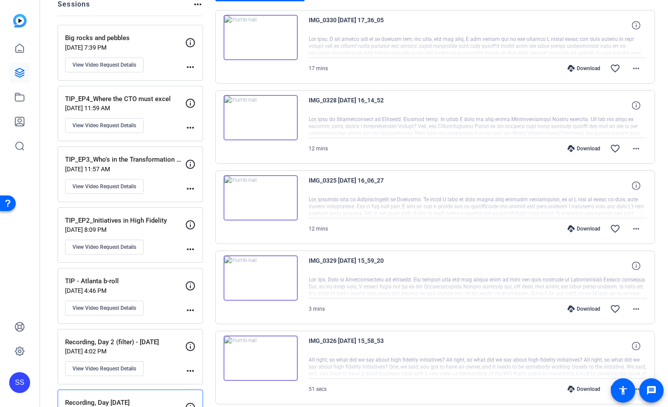
scroll to position [108, 0]
click at [153, 281] on p "TIP - Atlanta b-roll" at bounding box center [125, 281] width 120 height 10
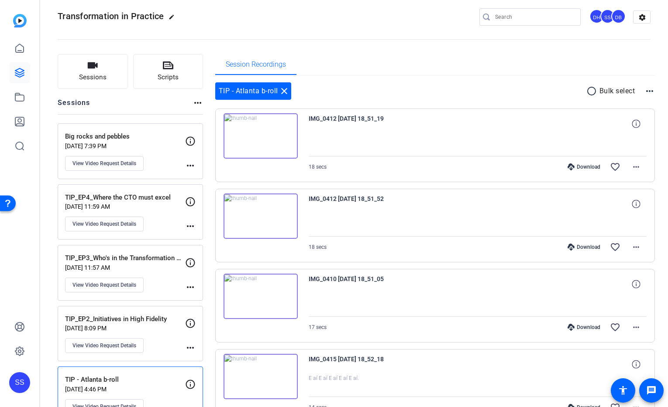
scroll to position [0, 0]
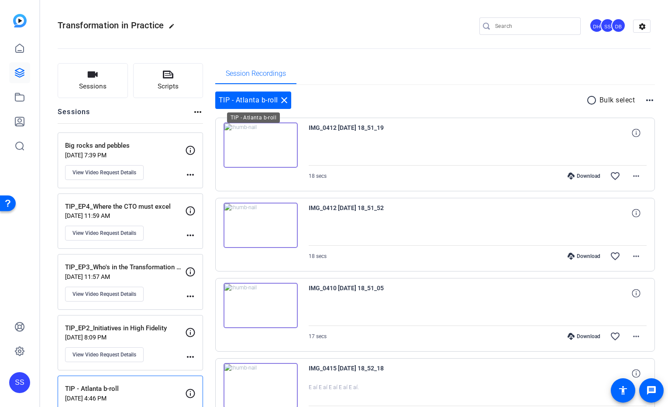
click at [287, 100] on mat-icon "close" at bounding box center [284, 100] width 10 height 10
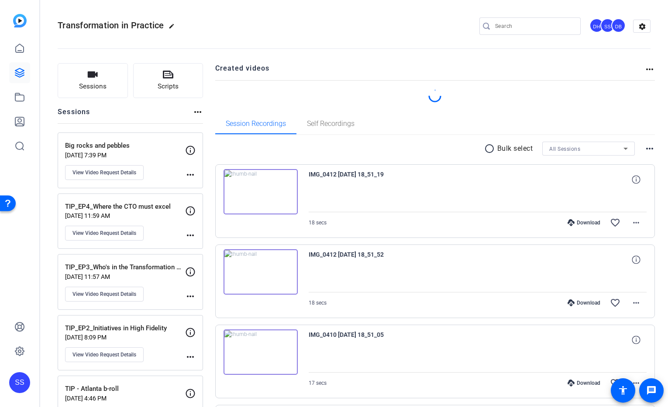
click at [159, 147] on p "Big rocks and pebbles" at bounding box center [125, 146] width 120 height 10
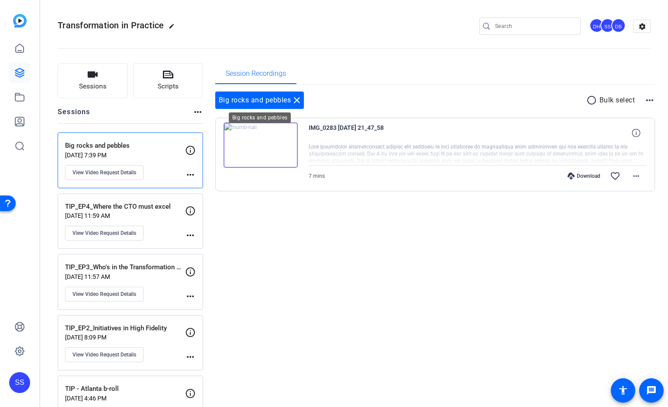
click at [299, 100] on mat-icon "close" at bounding box center [296, 100] width 10 height 10
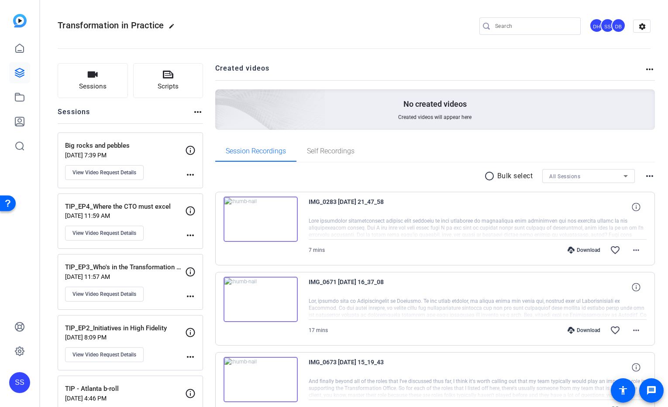
click at [148, 154] on p "Aug 17, 2025 @ 7:39 PM" at bounding box center [125, 155] width 120 height 7
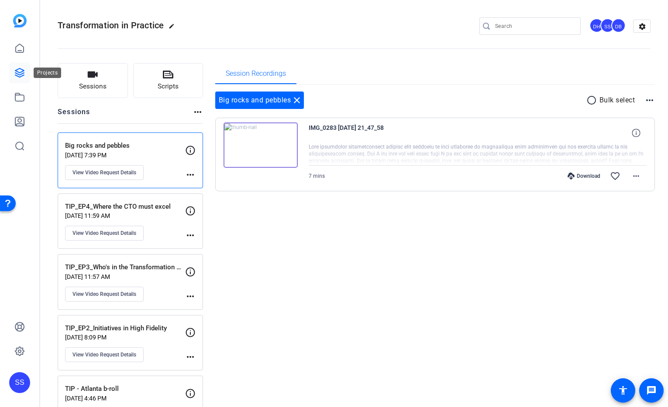
click at [18, 75] on icon at bounding box center [19, 73] width 10 height 10
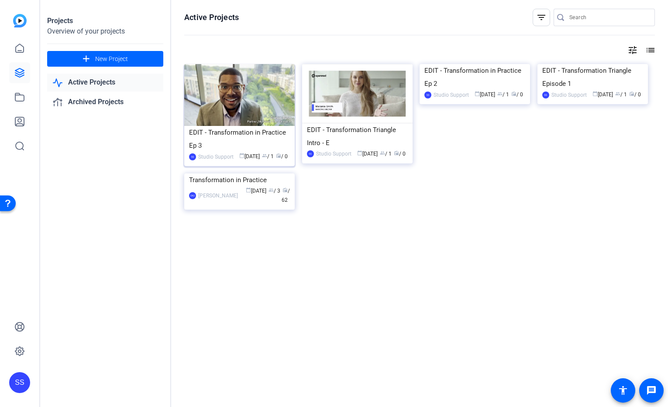
click at [264, 140] on div "EDIT - Transformation in Practice Ep 3" at bounding box center [239, 139] width 101 height 26
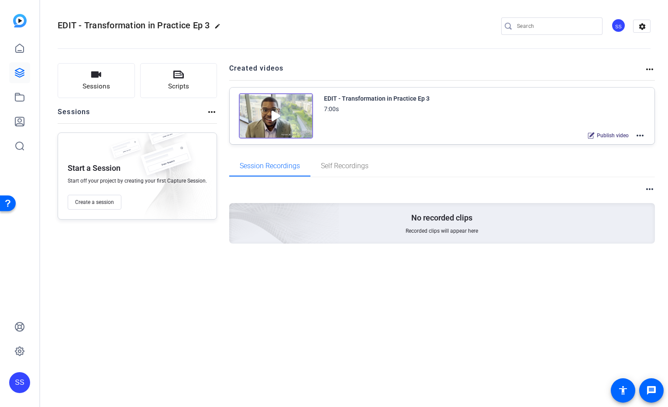
click at [644, 136] on mat-icon "more_horiz" at bounding box center [639, 135] width 10 height 10
click at [596, 180] on span "Archive" at bounding box center [607, 179] width 61 height 10
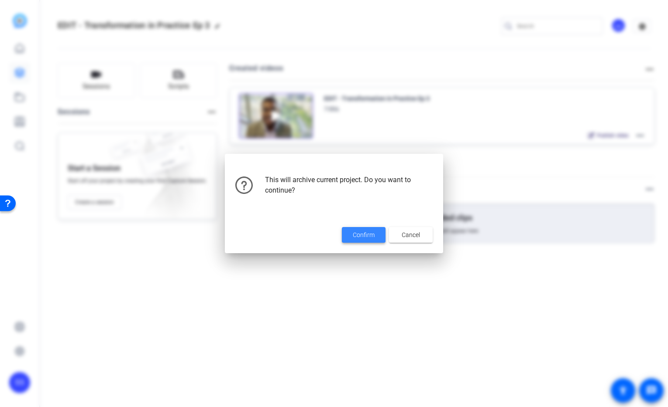
click at [365, 234] on span "Confirm" at bounding box center [364, 235] width 22 height 9
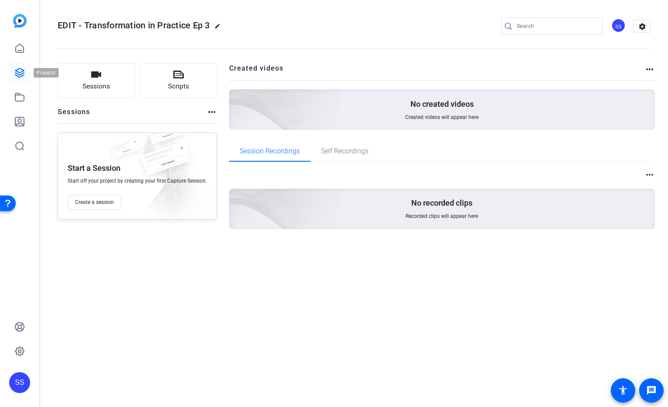
click at [24, 75] on icon at bounding box center [19, 73] width 10 height 10
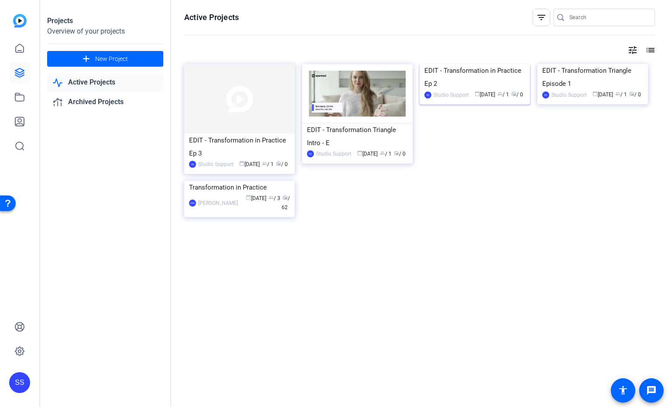
click at [463, 64] on img at bounding box center [474, 64] width 110 height 0
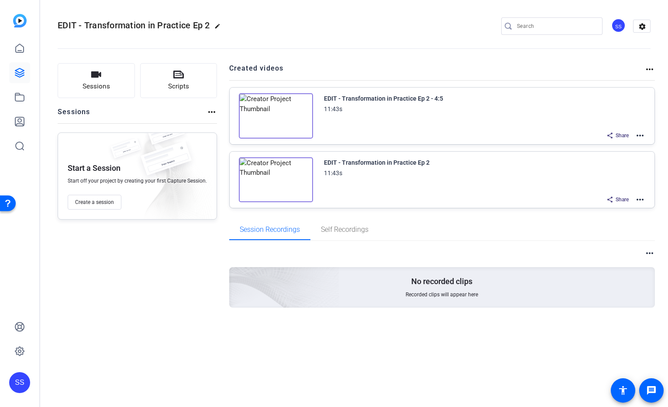
click at [641, 199] on mat-icon "more_horiz" at bounding box center [639, 200] width 10 height 10
click at [20, 75] on div at bounding box center [334, 203] width 668 height 407
click at [21, 70] on icon at bounding box center [19, 73] width 10 height 10
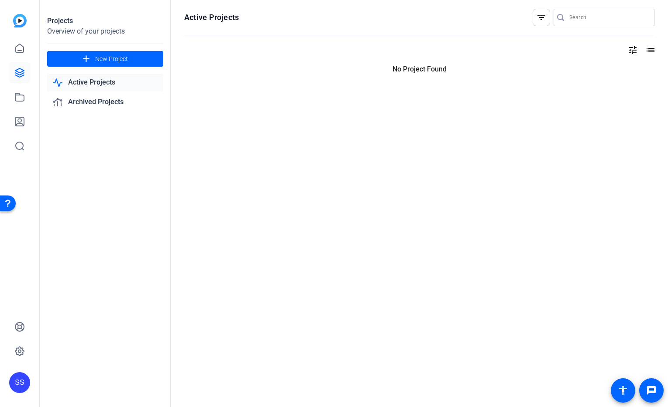
click at [21, 70] on icon at bounding box center [19, 73] width 10 height 10
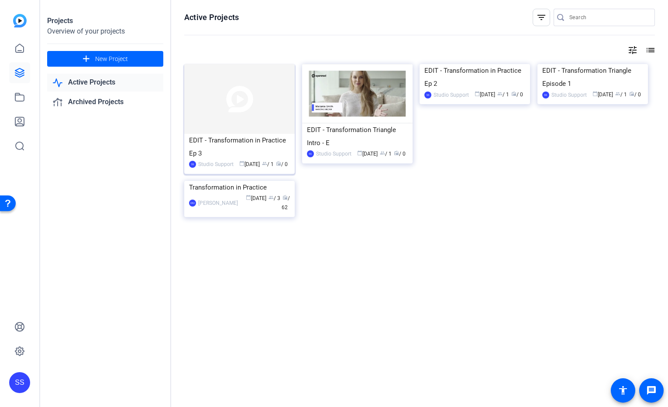
click at [227, 111] on img at bounding box center [239, 99] width 110 height 70
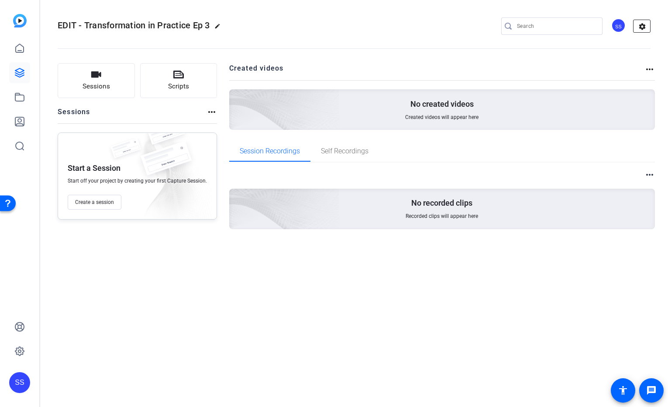
click at [649, 29] on mat-icon "settings" at bounding box center [641, 26] width 17 height 13
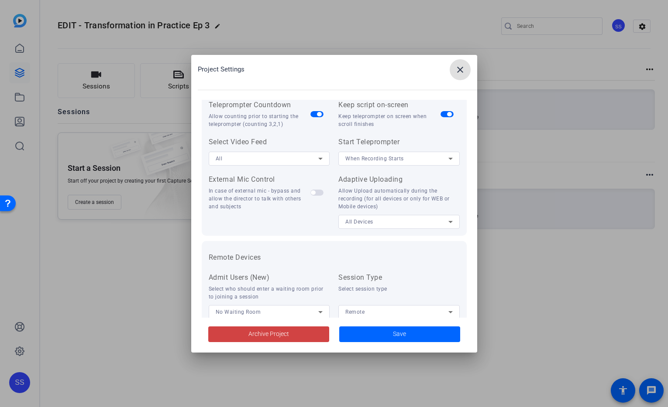
scroll to position [180, 0]
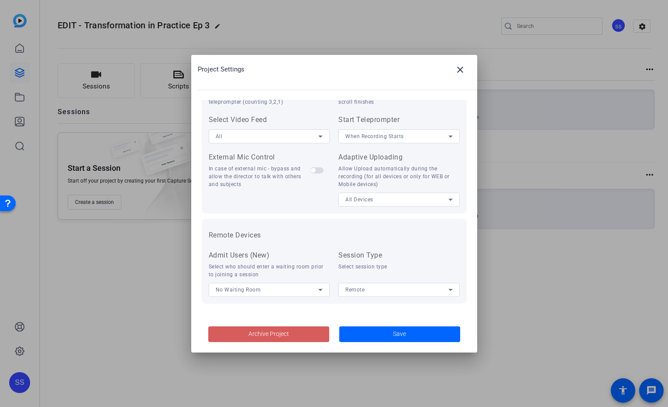
click at [276, 337] on span "Archive Project" at bounding box center [268, 334] width 41 height 9
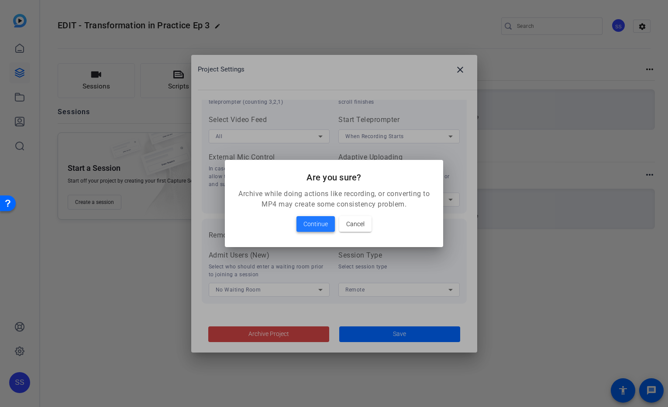
click at [317, 221] on span "Continue" at bounding box center [315, 224] width 24 height 10
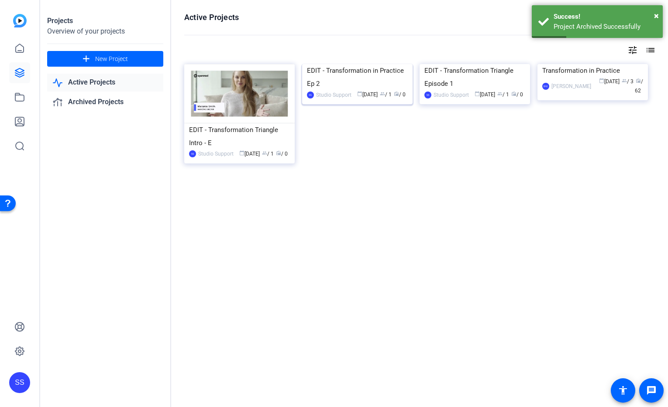
click at [338, 64] on img at bounding box center [357, 64] width 110 height 0
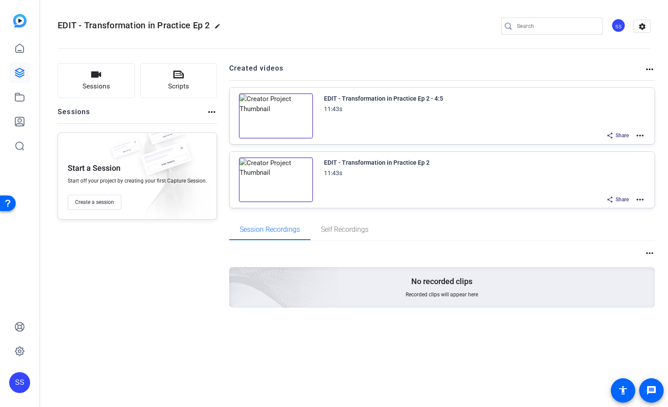
click at [642, 198] on mat-icon "more_horiz" at bounding box center [639, 200] width 10 height 10
click at [635, 228] on span "Duplicate in new Project" at bounding box center [607, 231] width 61 height 10
click at [13, 73] on link at bounding box center [19, 72] width 21 height 21
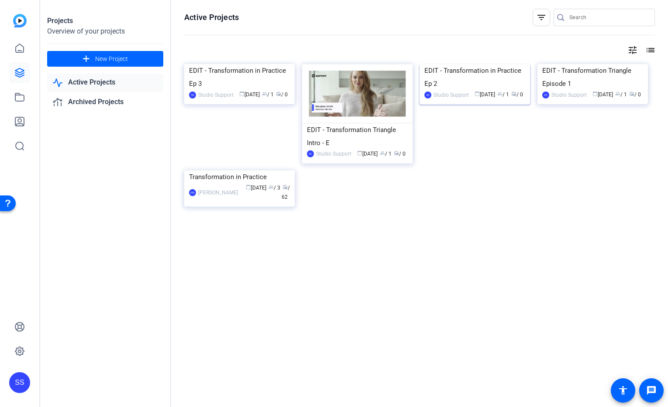
click at [459, 64] on img at bounding box center [474, 64] width 110 height 0
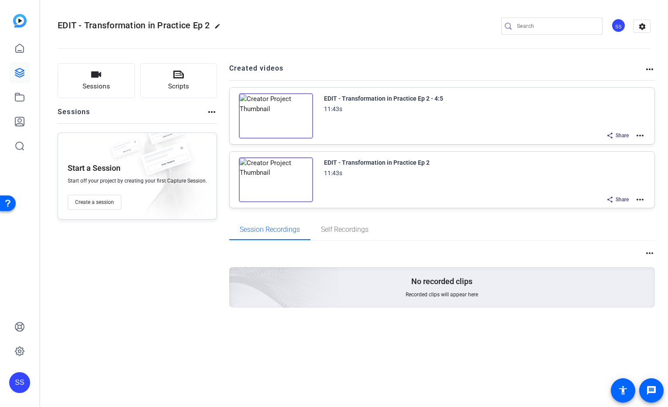
click at [642, 201] on mat-icon "more_horiz" at bounding box center [639, 200] width 10 height 10
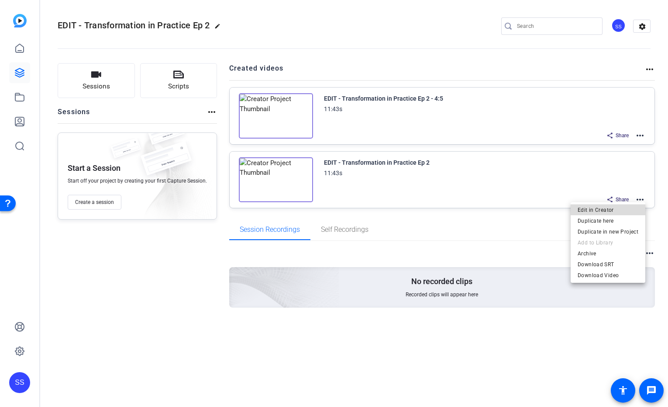
click at [618, 209] on span "Edit in Creator" at bounding box center [607, 210] width 61 height 10
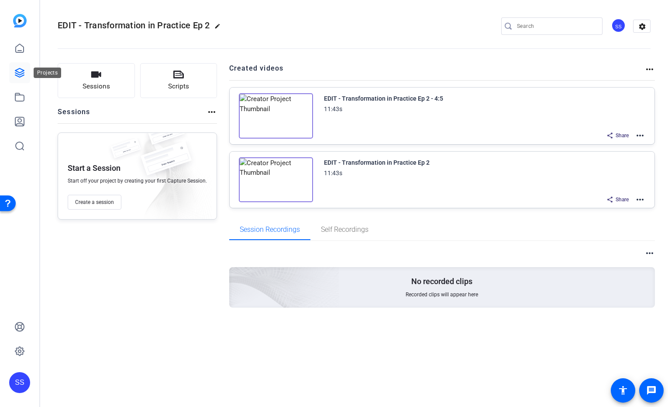
click at [16, 71] on icon at bounding box center [19, 72] width 9 height 9
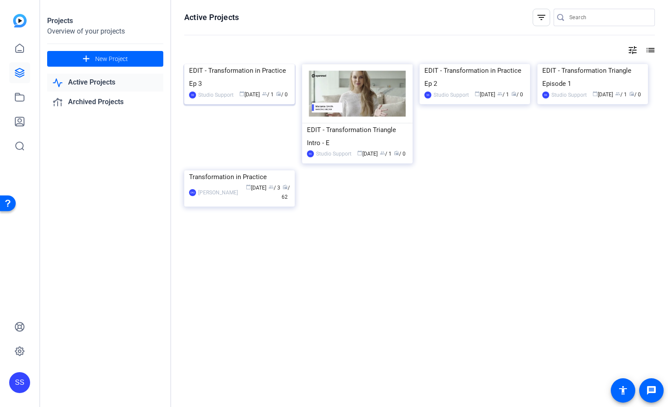
click at [224, 64] on img at bounding box center [239, 64] width 110 height 0
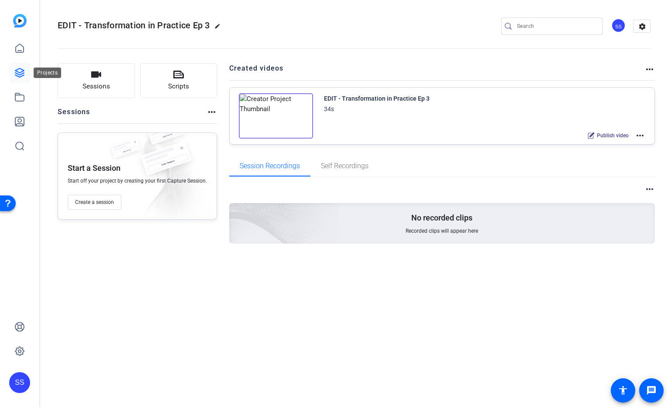
click at [20, 79] on link at bounding box center [19, 72] width 21 height 21
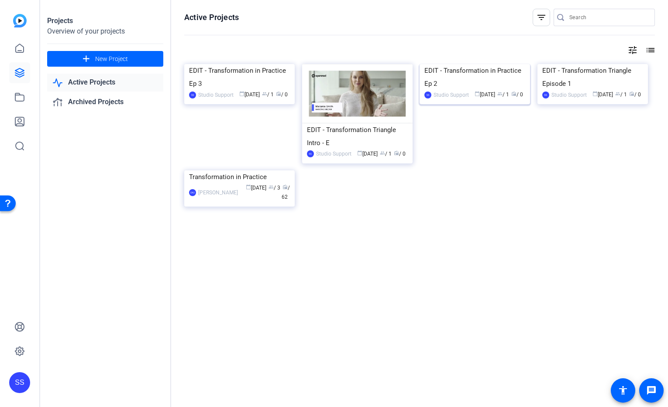
click at [474, 64] on img at bounding box center [474, 64] width 110 height 0
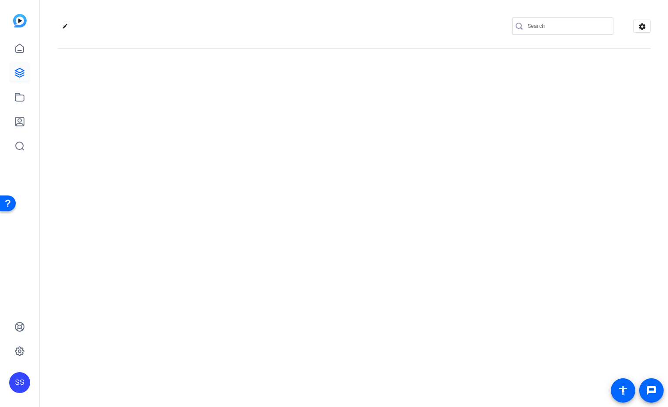
click at [474, 101] on div "edit settings" at bounding box center [353, 203] width 627 height 407
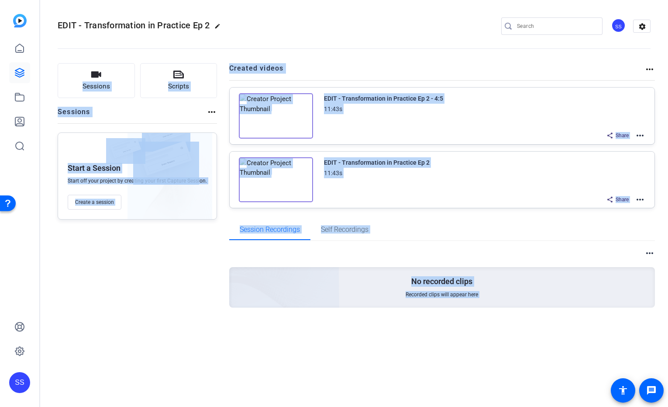
click at [165, 264] on div "Sessions Scripts Sessions more_horiz Start a Session Start off your project by …" at bounding box center [137, 199] width 159 height 273
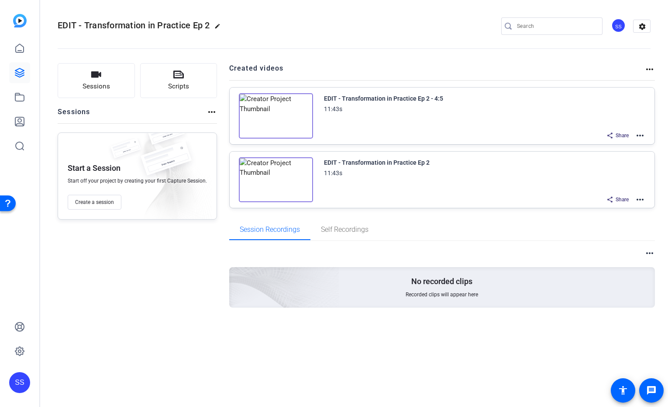
click at [393, 163] on div "EDIT - Transformation in Practice Ep 2" at bounding box center [377, 163] width 106 height 10
click at [643, 197] on mat-icon "more_horiz" at bounding box center [639, 200] width 10 height 10
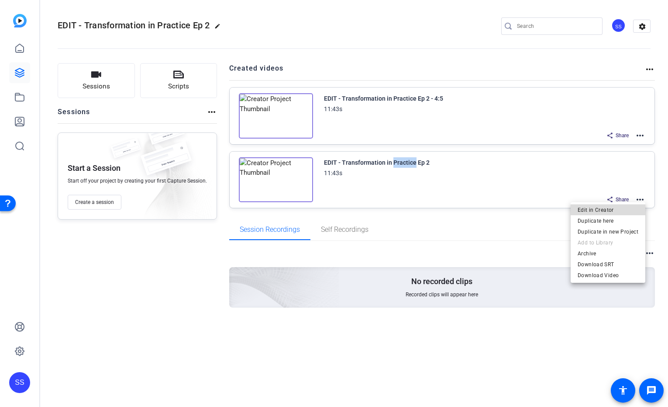
click at [627, 206] on span "Edit in Creator" at bounding box center [607, 210] width 61 height 10
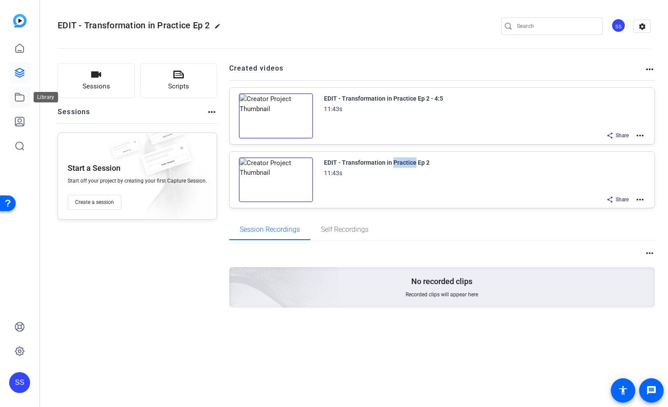
click at [19, 104] on link at bounding box center [19, 97] width 21 height 21
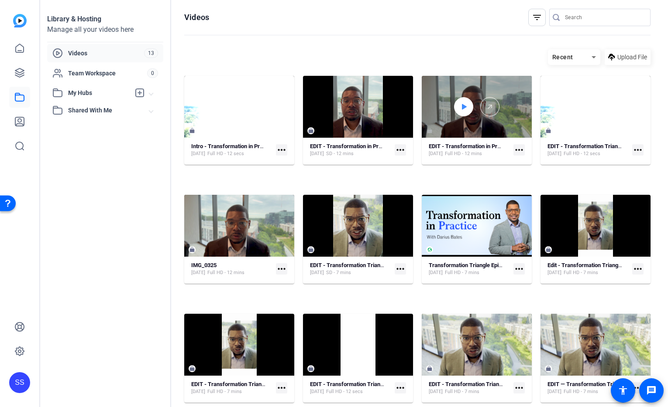
click at [467, 112] on icon at bounding box center [463, 107] width 7 height 10
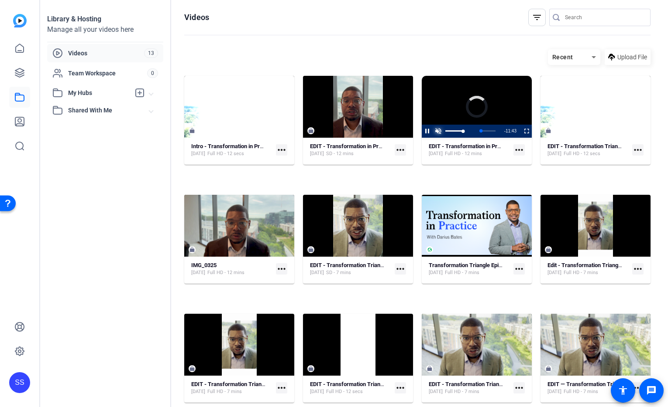
click at [443, 131] on span "Video Player" at bounding box center [437, 131] width 11 height 0
click at [421, 138] on span "Video Player" at bounding box center [421, 131] width 0 height 13
click at [531, 88] on video "Video Player" at bounding box center [476, 107] width 110 height 62
click at [531, 106] on video "Video Player" at bounding box center [476, 107] width 110 height 62
click at [524, 156] on mat-icon "more_horiz" at bounding box center [518, 149] width 11 height 11
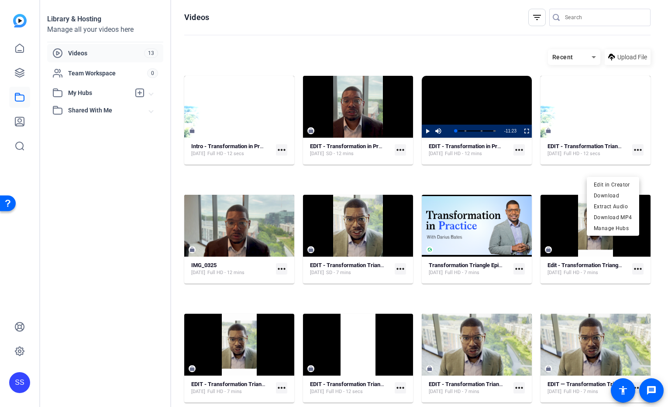
click at [491, 190] on div at bounding box center [334, 203] width 668 height 407
click at [526, 95] on video "Video Player" at bounding box center [476, 107] width 110 height 62
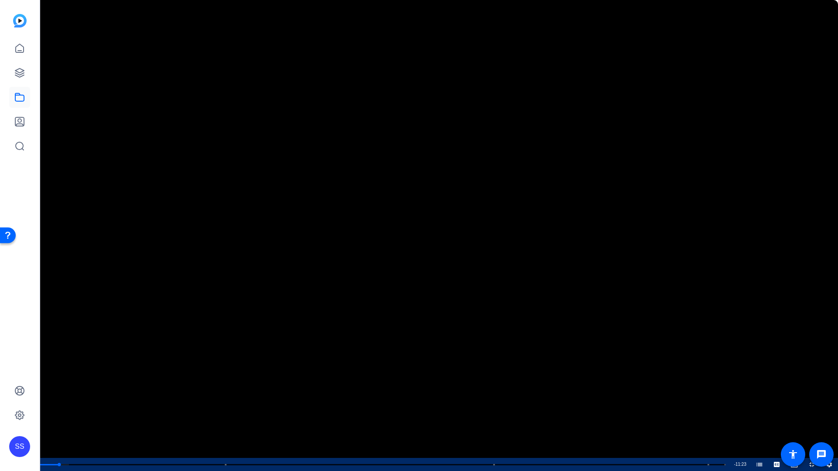
click at [0, 407] on span "Video Player" at bounding box center [0, 464] width 0 height 13
drag, startPoint x: 65, startPoint y: 465, endPoint x: 60, endPoint y: 464, distance: 5.3
click at [60, 407] on div "00:21" at bounding box center [49, 465] width 21 height 2
click at [0, 407] on span "Video Player" at bounding box center [0, 464] width 0 height 13
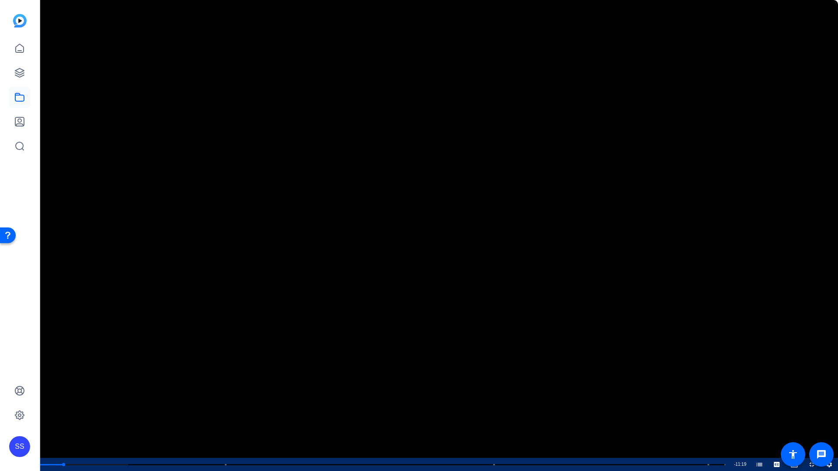
click at [0, 407] on span "Video Player" at bounding box center [0, 464] width 0 height 13
click at [667, 407] on span "Video Player" at bounding box center [803, 464] width 0 height 13
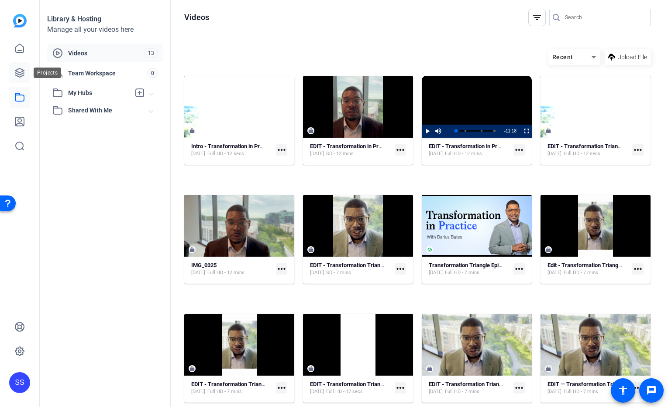
click at [25, 76] on link at bounding box center [19, 72] width 21 height 21
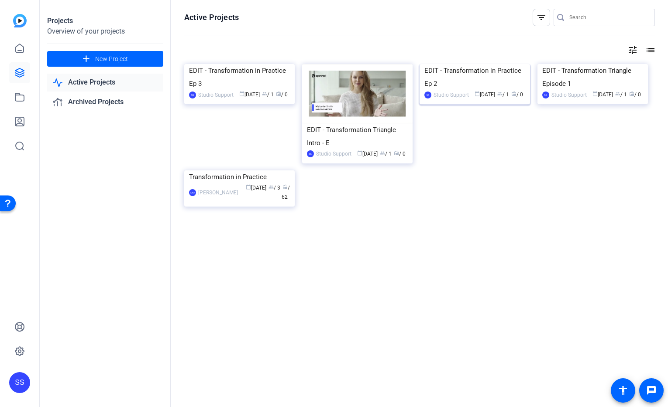
click at [482, 64] on img at bounding box center [474, 64] width 110 height 0
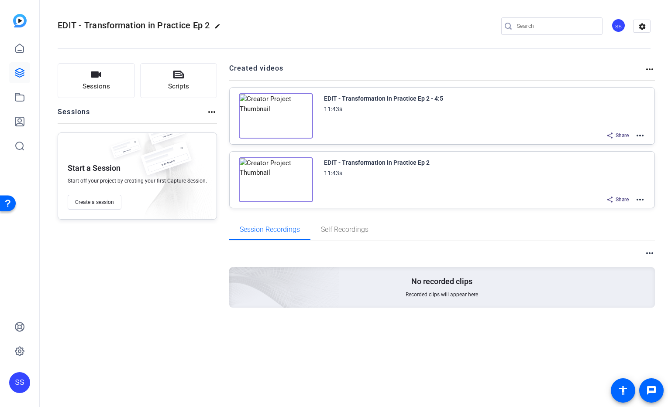
click at [641, 199] on mat-icon "more_horiz" at bounding box center [639, 200] width 10 height 10
click at [620, 209] on span "Edit in Creator" at bounding box center [607, 210] width 61 height 10
click at [14, 78] on link at bounding box center [19, 72] width 21 height 21
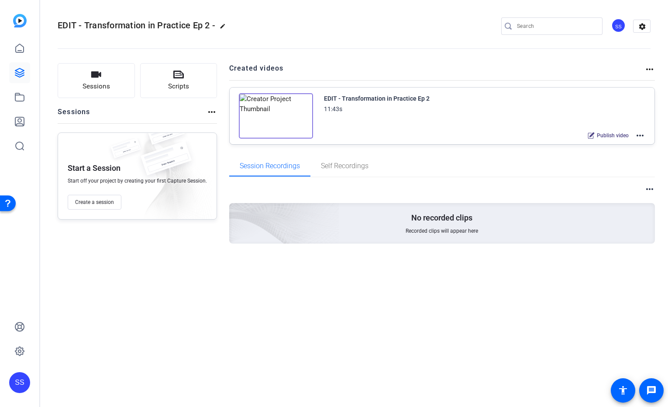
click at [224, 27] on mat-icon "edit" at bounding box center [224, 28] width 10 height 10
drag, startPoint x: 96, startPoint y: 23, endPoint x: 217, endPoint y: 32, distance: 121.2
click at [217, 32] on div "EDIT - Transformation in Practice Ep 2 - check_circle clear SS settings" at bounding box center [354, 26] width 592 height 66
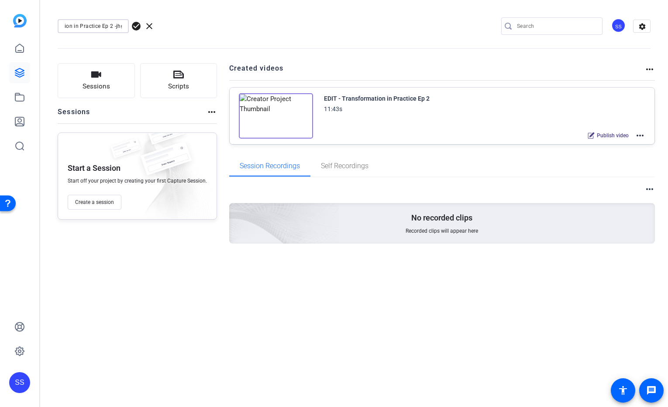
type input "EDIT - Transformation in Practice Ep 2 -jhg"
click at [223, 46] on openreel-divider-bar at bounding box center [354, 46] width 592 height 27
click at [136, 26] on span "check_circle" at bounding box center [136, 26] width 10 height 10
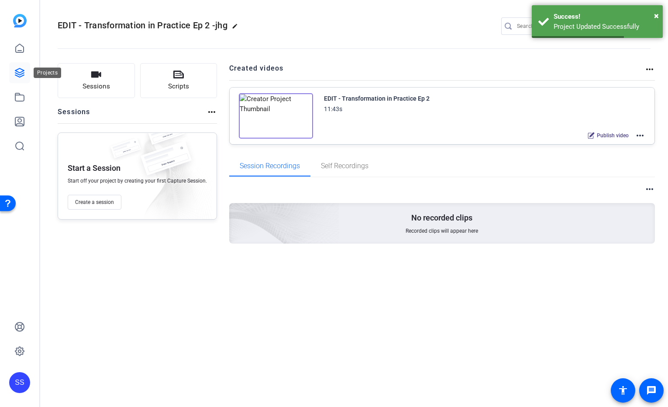
click at [17, 72] on icon at bounding box center [19, 73] width 10 height 10
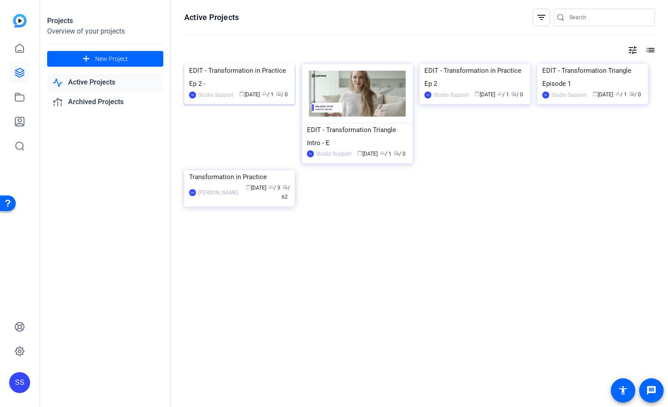
click at [250, 90] on div "EDIT - Transformation in Practice Ep 2 -" at bounding box center [239, 77] width 101 height 26
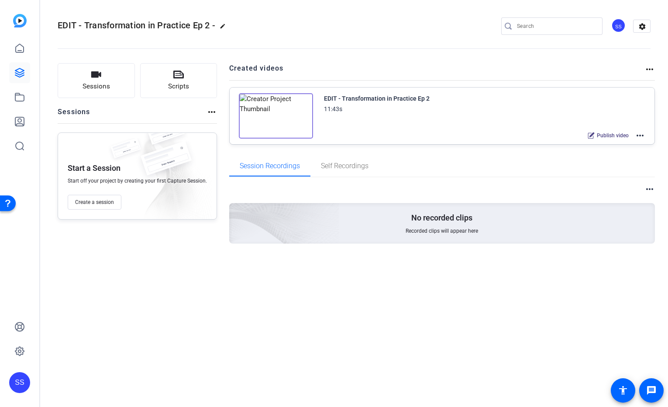
click at [223, 28] on mat-icon "edit" at bounding box center [224, 28] width 10 height 10
click at [97, 28] on input "EDIT - Transformation in Practice Ep 2 -" at bounding box center [93, 26] width 57 height 10
drag, startPoint x: 86, startPoint y: 25, endPoint x: 185, endPoint y: 29, distance: 99.6
click at [185, 29] on div "EDIT - Transformation in Practice Ep 2 - check_circle clear SS settings" at bounding box center [354, 26] width 592 height 13
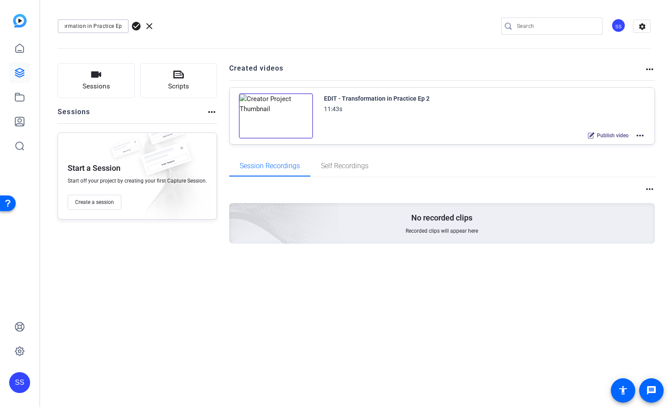
scroll to position [0, 37]
type input "EDIT - Transformation in Practice Ep 3"
click at [271, 33] on openreel-divider-bar at bounding box center [354, 46] width 592 height 27
click at [640, 134] on mat-icon "more_horiz" at bounding box center [639, 135] width 10 height 10
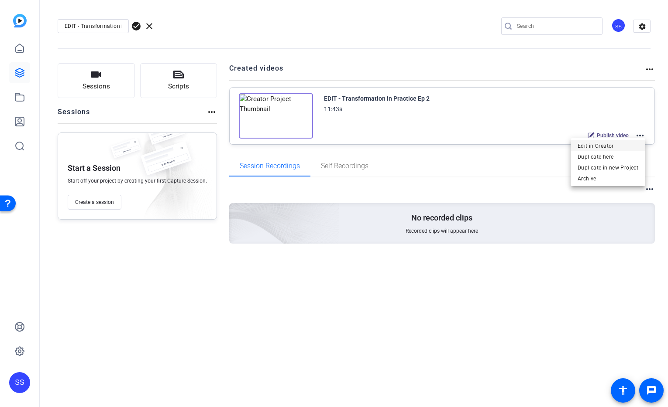
click at [623, 145] on span "Edit in Creator" at bounding box center [607, 146] width 61 height 10
